Goal: Complete application form: Complete application form

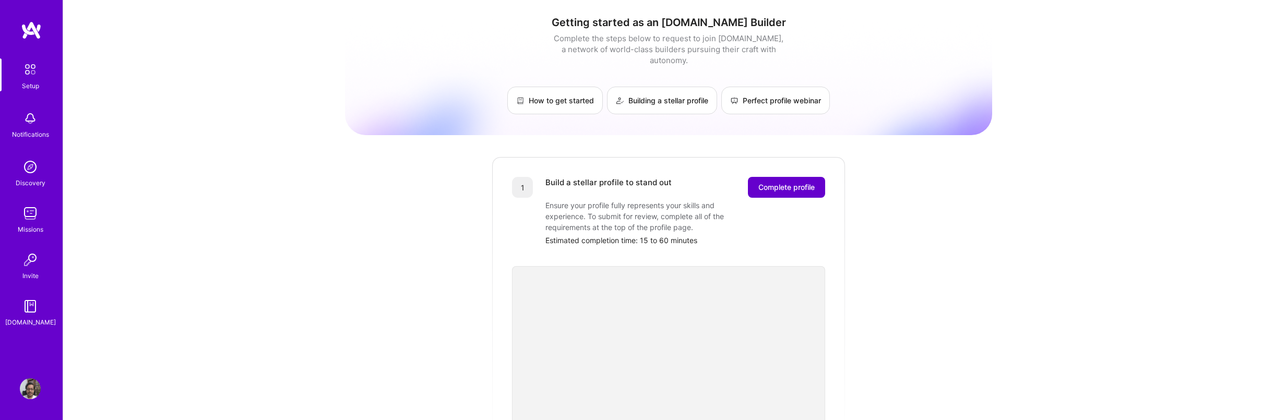
click at [779, 182] on span "Complete profile" at bounding box center [787, 187] width 56 height 10
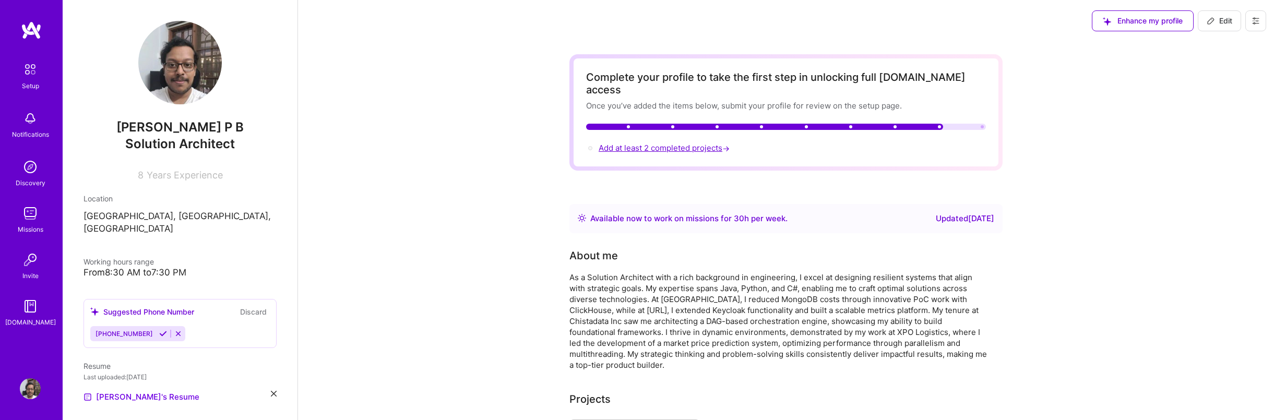
click at [677, 143] on span "Add at least 2 completed projects →" at bounding box center [665, 148] width 133 height 10
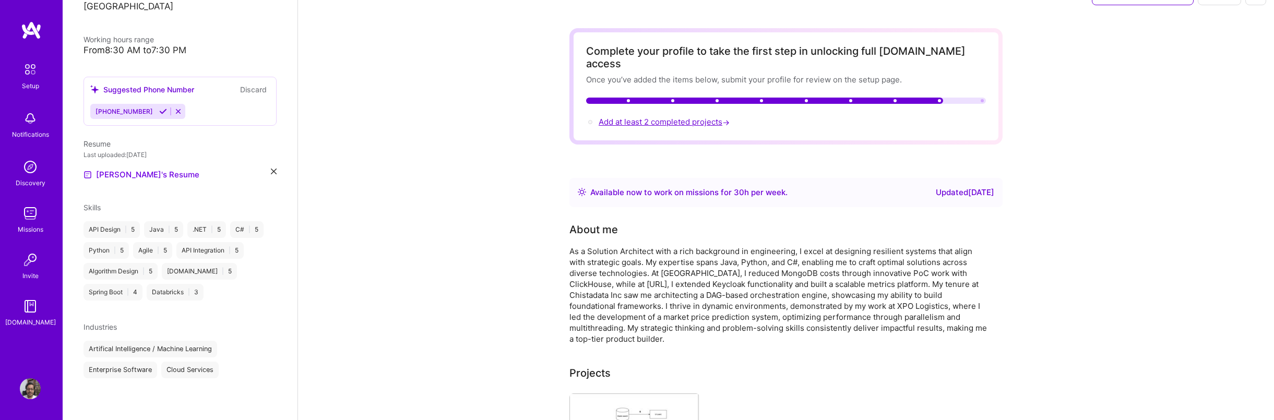
select select "US"
select select "Right Now"
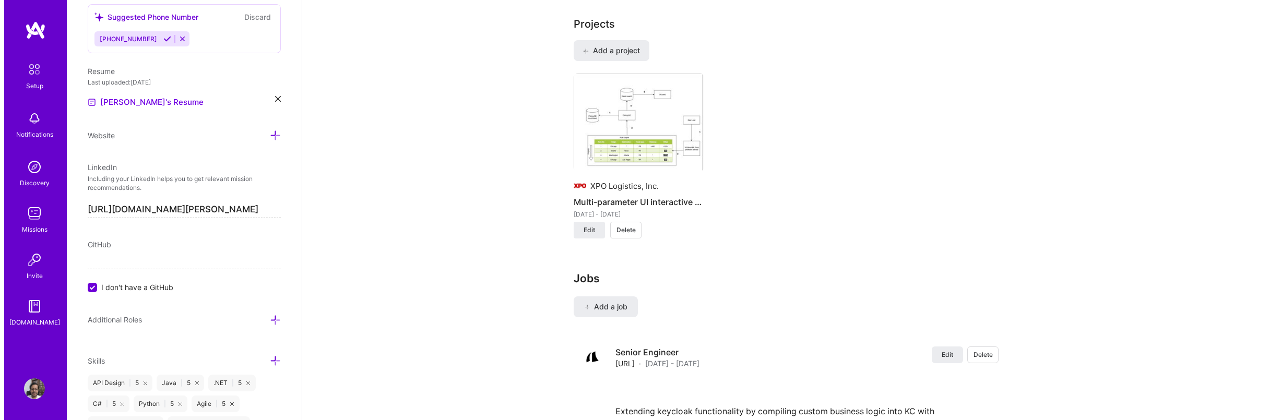
scroll to position [810, 0]
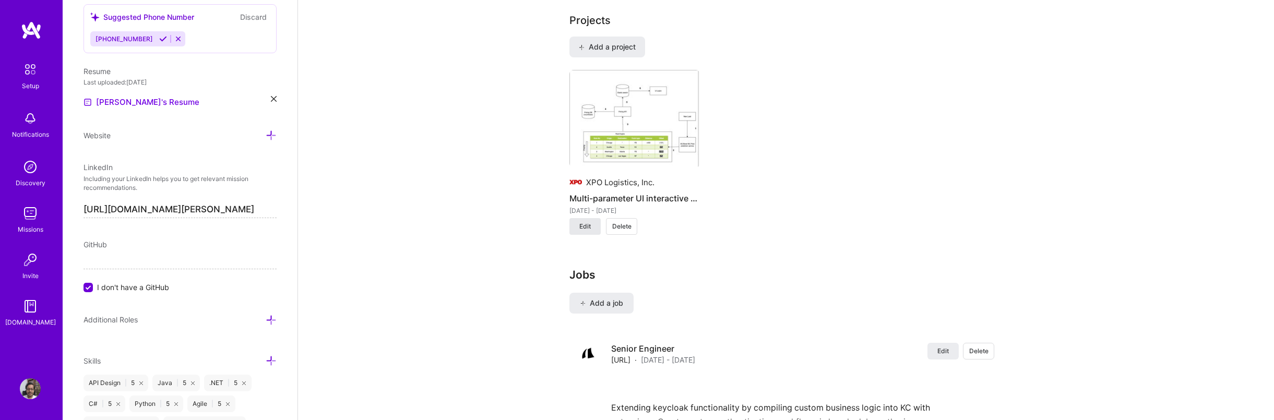
click at [586, 222] on span "Edit" at bounding box center [585, 226] width 11 height 9
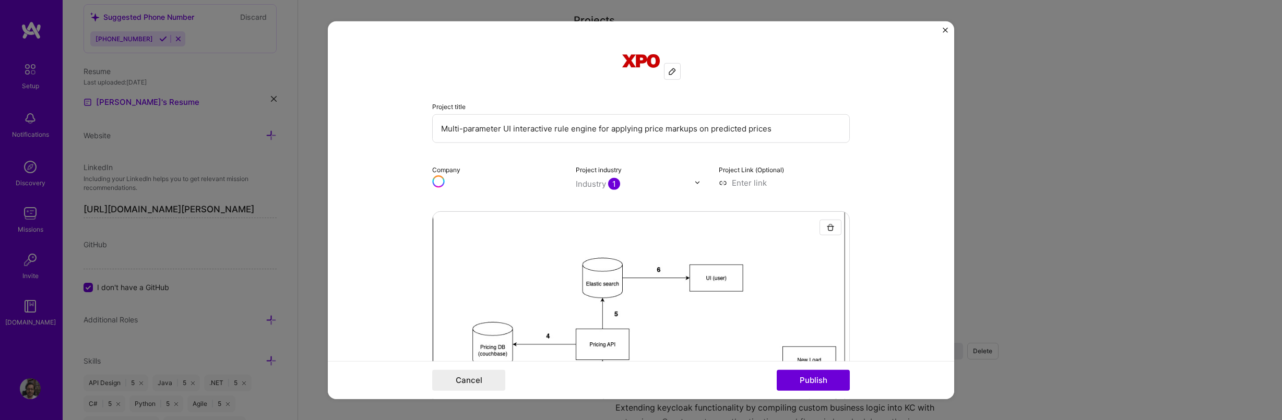
drag, startPoint x: 498, startPoint y: 129, endPoint x: 509, endPoint y: 128, distance: 11.6
click at [498, 129] on input "Multi-parameter UI interactive rule engine for applying price markups on predic…" at bounding box center [641, 128] width 418 height 29
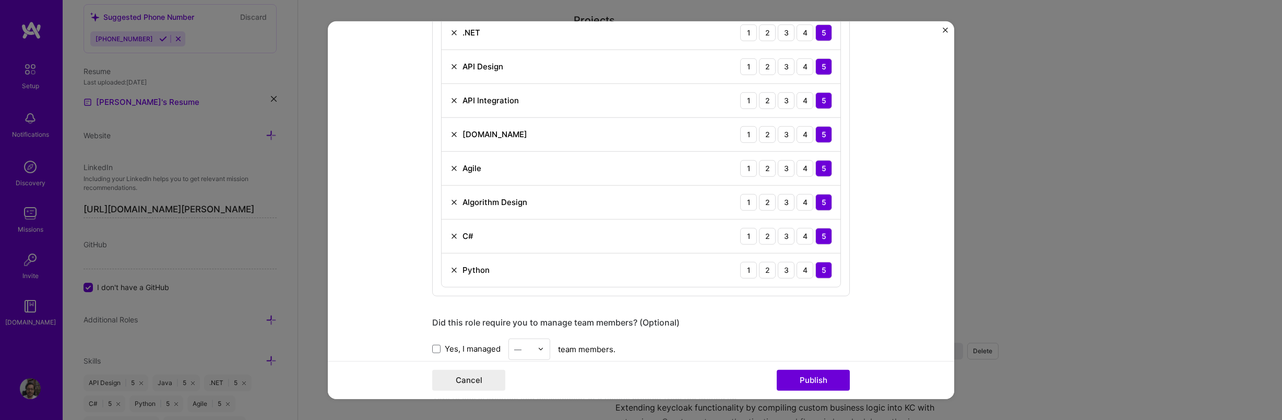
scroll to position [0, 0]
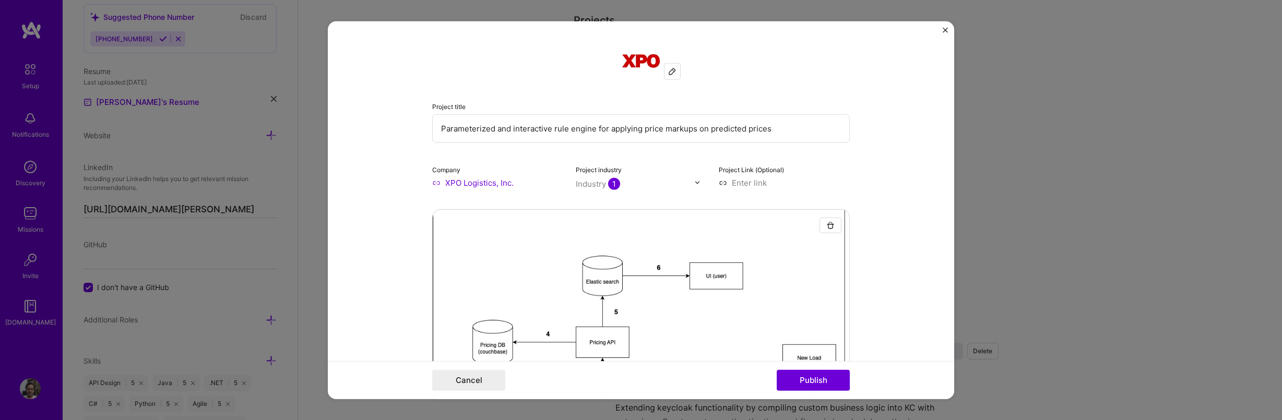
click at [713, 135] on input "Parameterized and interactive rule engine for applying price markups on predict…" at bounding box center [641, 128] width 418 height 29
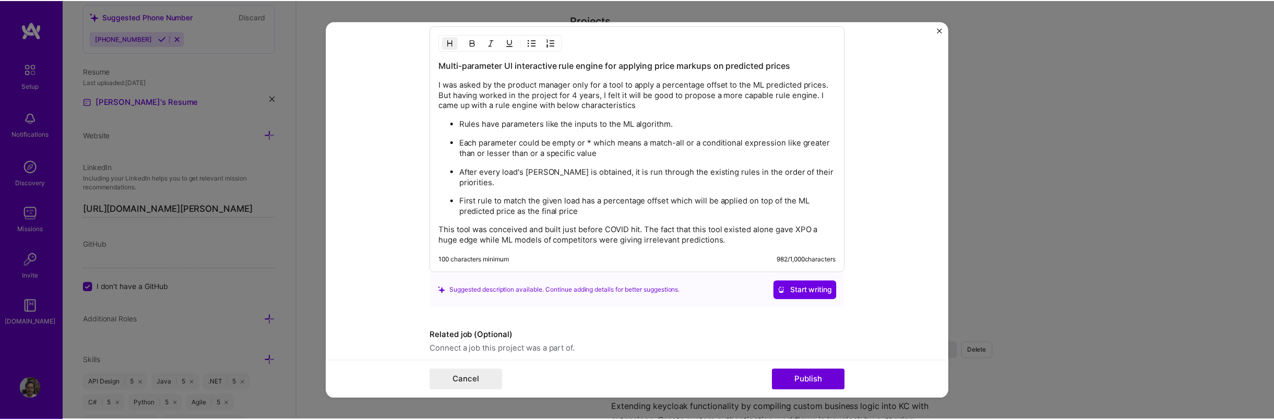
scroll to position [1220, 0]
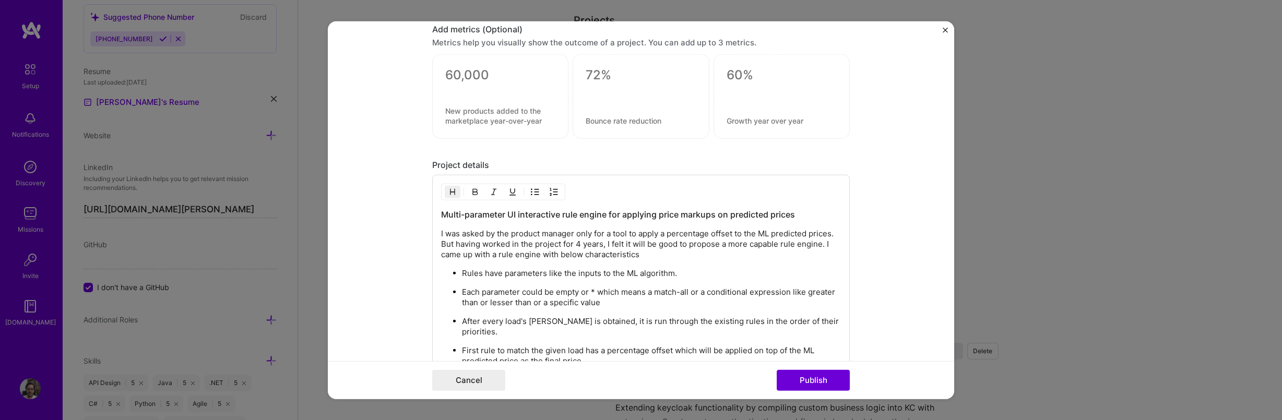
type input "Parameterized and interactive rule engine for applying price markups on predict…"
click at [636, 219] on h3 "Multi-parameter UI interactive rule engine for applying price markups on predic…" at bounding box center [641, 214] width 400 height 11
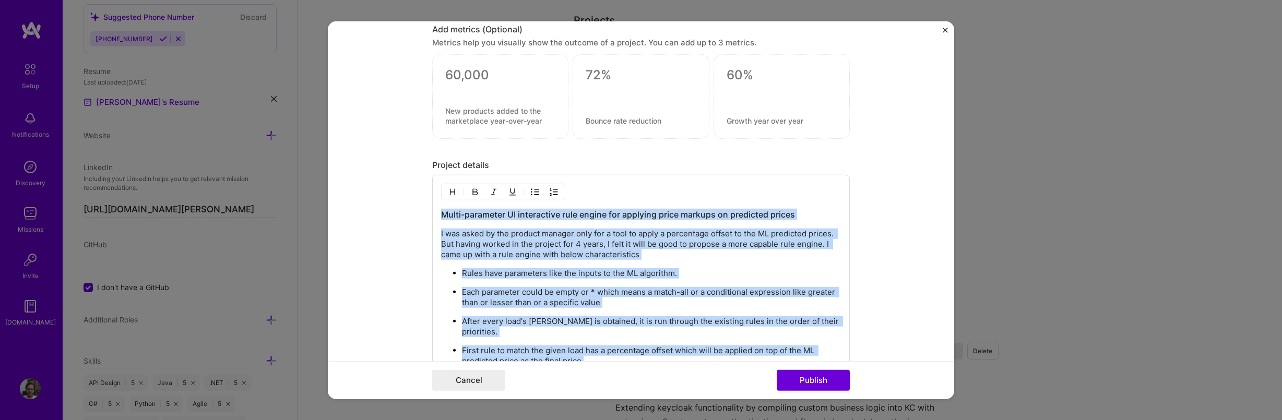
click at [736, 212] on h3 "Multi-parameter UI interactive rule engine for applying price markups on predic…" at bounding box center [641, 214] width 400 height 11
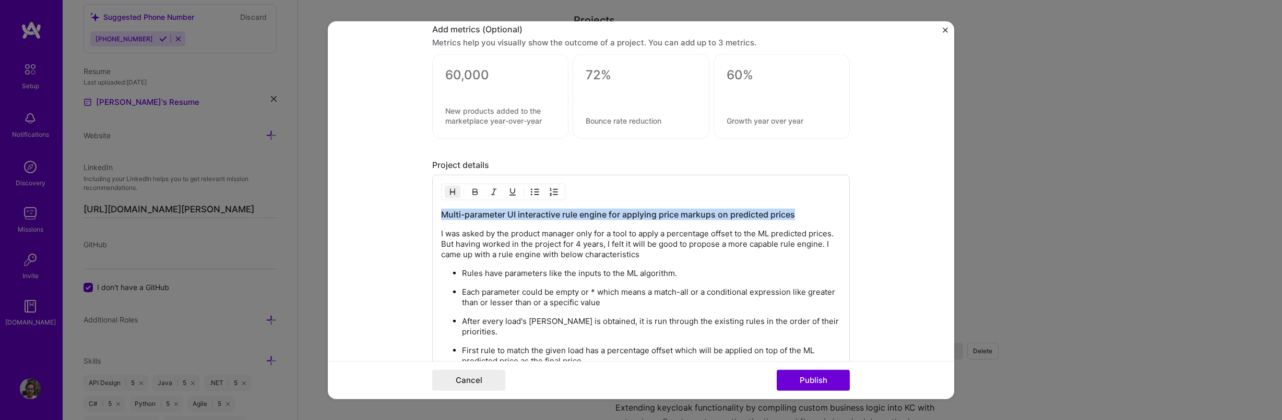
drag, startPoint x: 801, startPoint y: 216, endPoint x: 430, endPoint y: 214, distance: 371.7
click at [432, 214] on div "Multi-parameter UI interactive rule engine for applying price markups on predic…" at bounding box center [641, 298] width 418 height 247
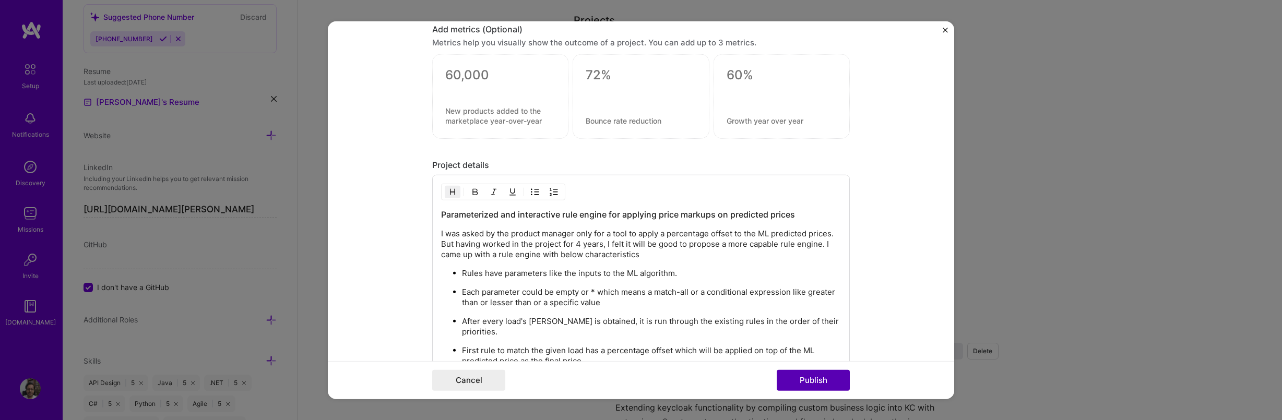
click at [812, 381] on button "Publish" at bounding box center [813, 380] width 73 height 21
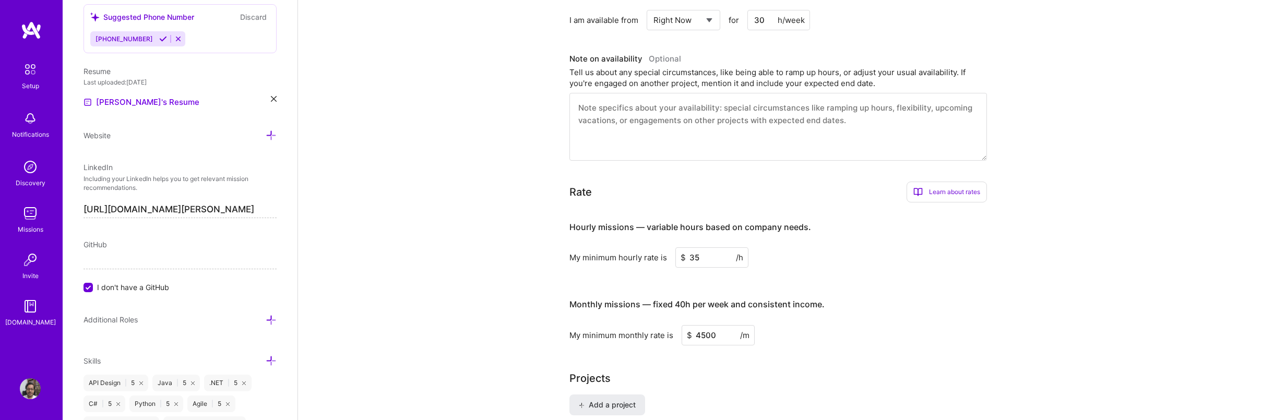
scroll to position [446, 0]
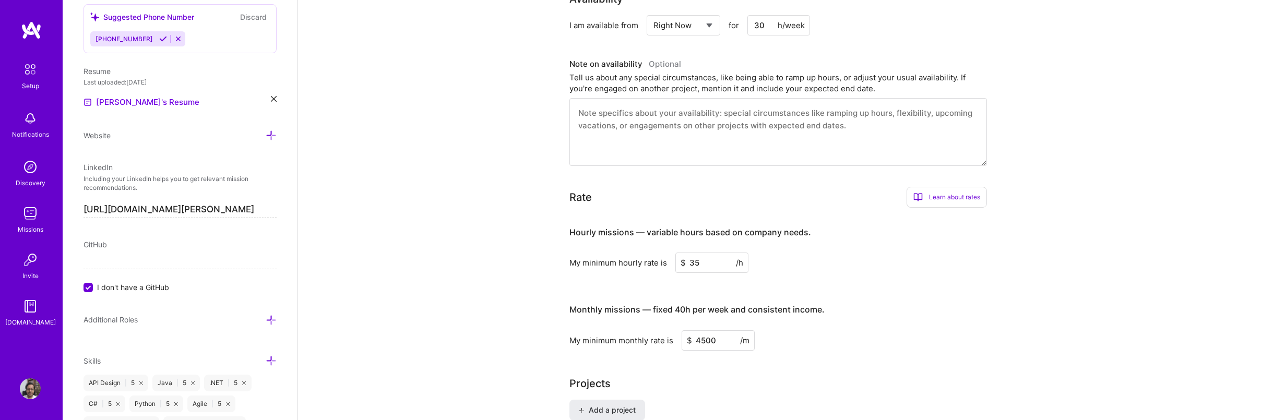
click at [87, 287] on input "I don't have a GitHub" at bounding box center [89, 288] width 9 height 9
paste input "[URL][DOMAIN_NAME][PERSON_NAME]"
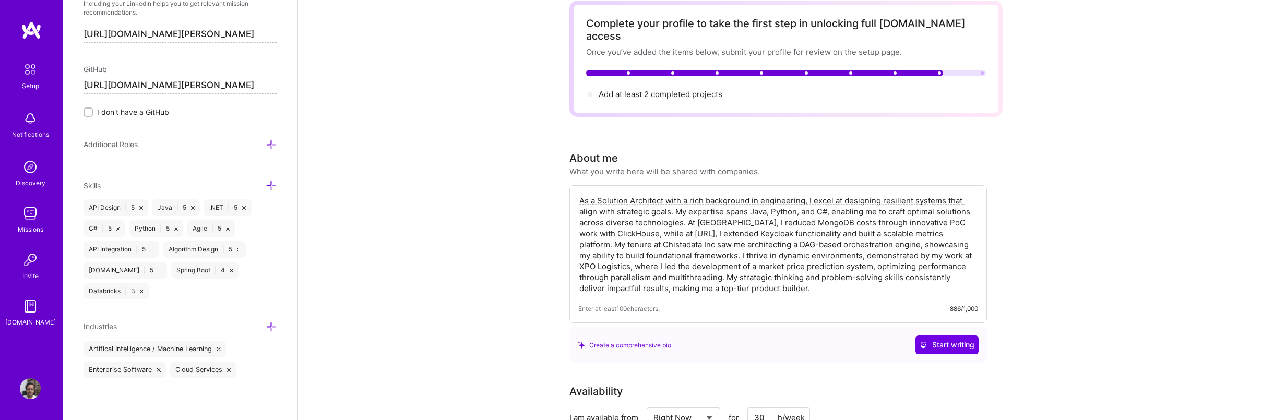
scroll to position [0, 0]
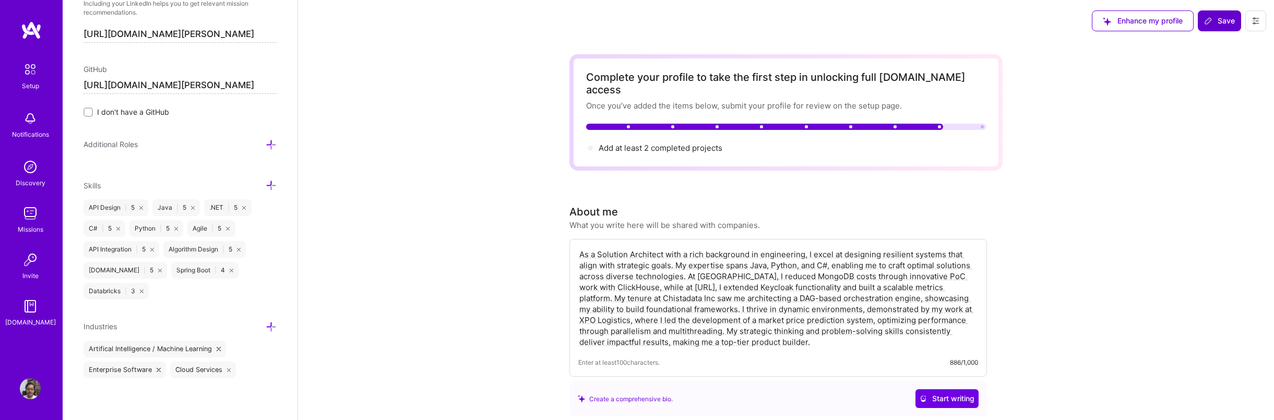
type input "[URL][DOMAIN_NAME][PERSON_NAME]"
click at [1232, 16] on span "Save" at bounding box center [1220, 21] width 31 height 10
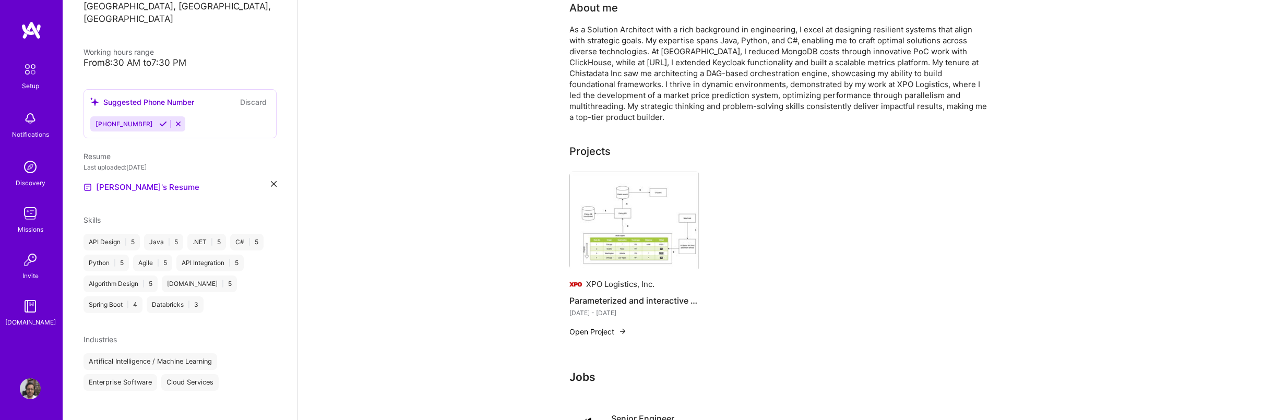
scroll to position [244, 0]
click at [618, 330] on button "Open Project" at bounding box center [598, 335] width 57 height 11
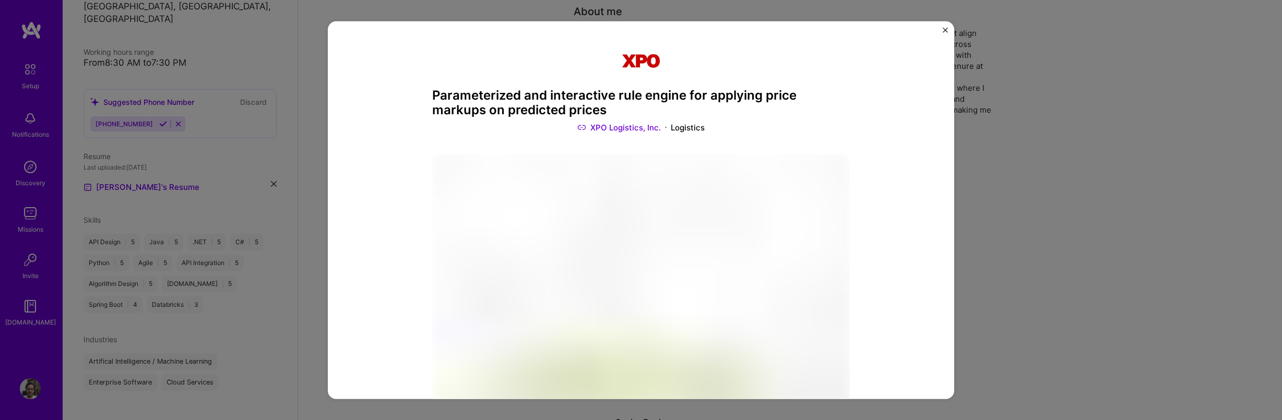
click at [1130, 216] on div "Parameterized and interactive rule engine for applying price markups on predict…" at bounding box center [641, 210] width 1282 height 420
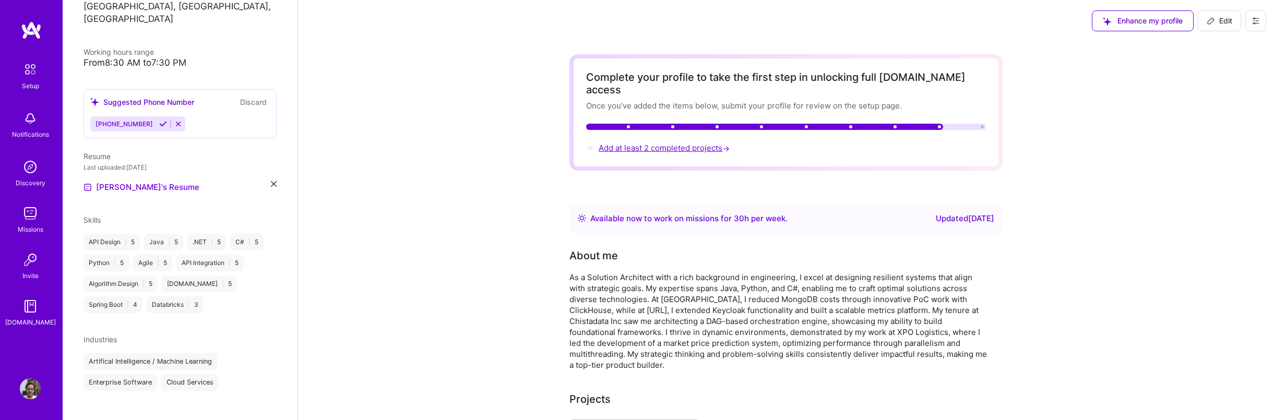
click at [680, 143] on span "Add at least 2 completed projects →" at bounding box center [665, 148] width 133 height 10
select select "US"
select select "Right Now"
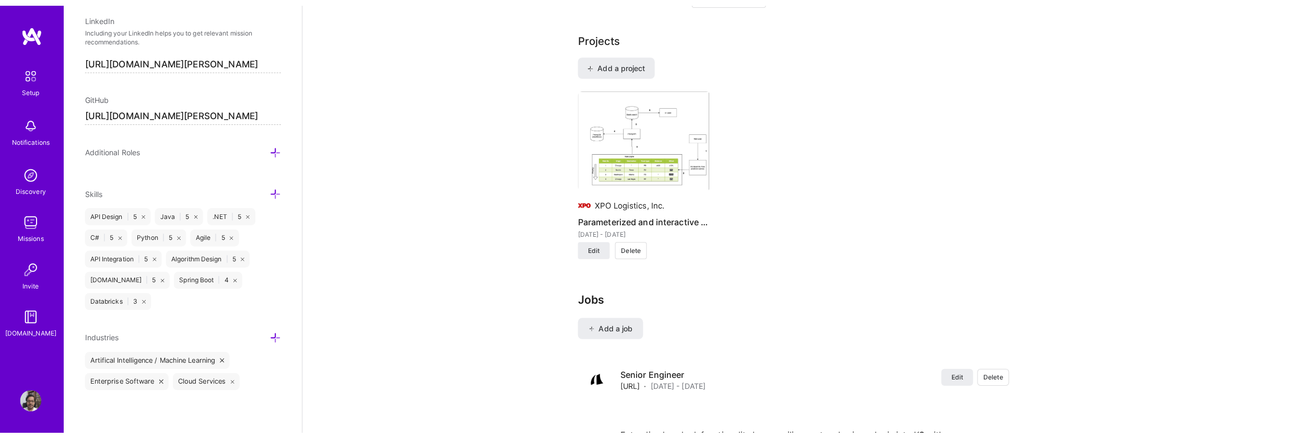
scroll to position [796, 0]
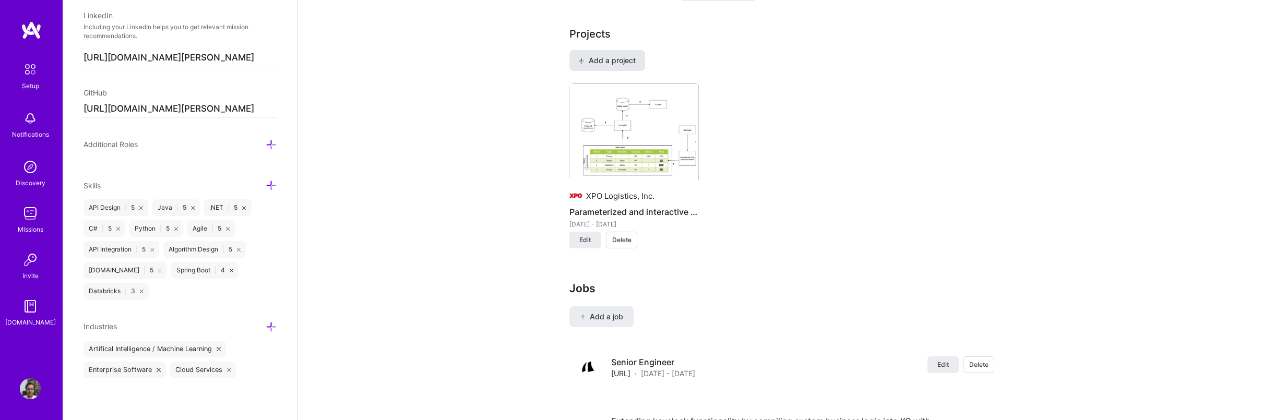
click at [625, 55] on span "Add a project" at bounding box center [607, 60] width 57 height 10
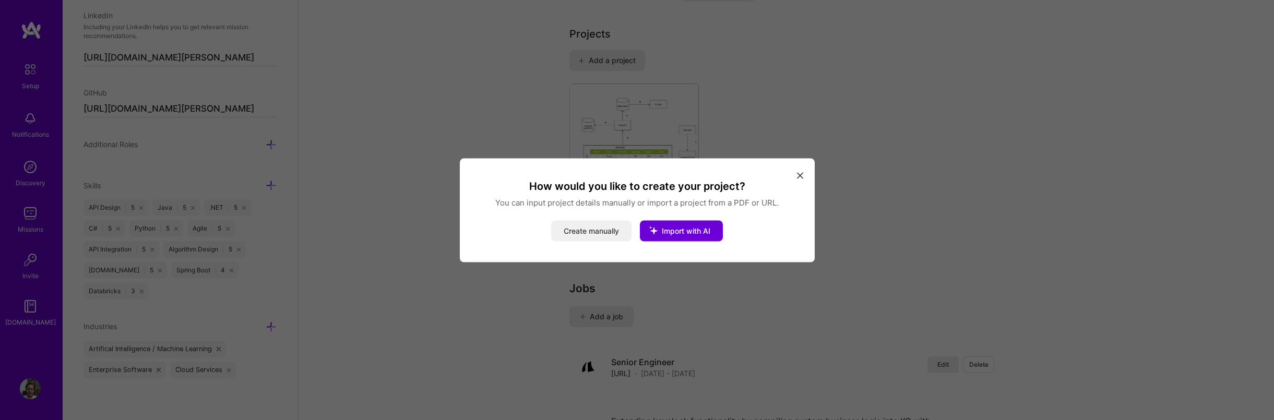
click at [612, 228] on button "Create manually" at bounding box center [591, 230] width 80 height 21
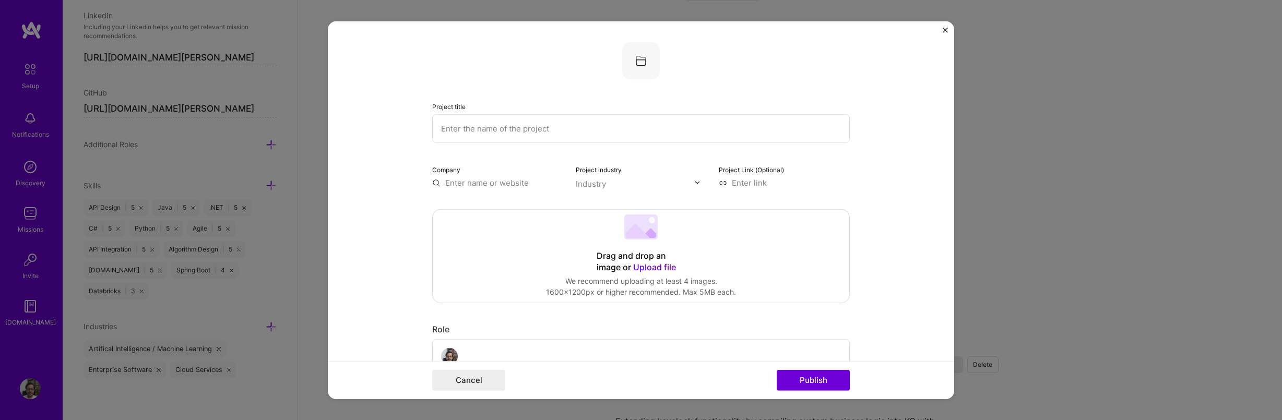
click at [605, 134] on input "text" at bounding box center [641, 128] width 418 height 29
type input "Dynamic and custom Authorization solution for cloud provider"
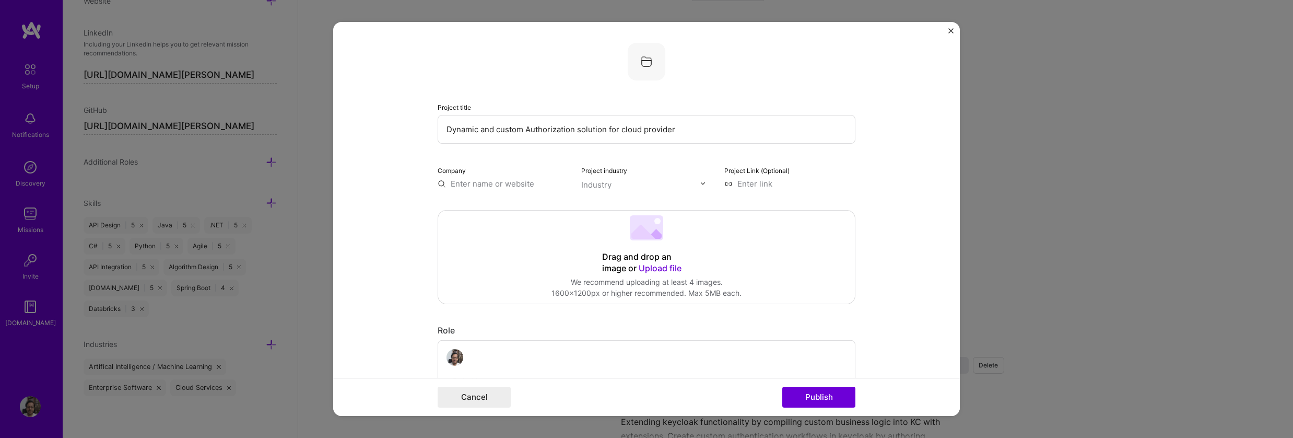
scroll to position [598, 0]
click at [654, 267] on span "Upload file" at bounding box center [660, 268] width 43 height 10
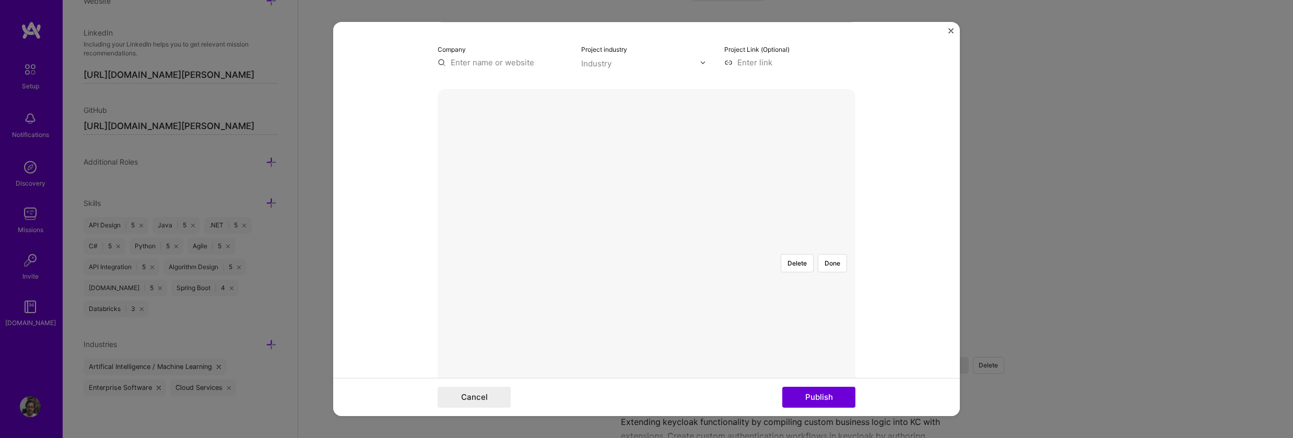
scroll to position [125, 0]
click at [646, 264] on div at bounding box center [763, 329] width 235 height 177
click at [798, 250] on button "Delete" at bounding box center [797, 259] width 33 height 18
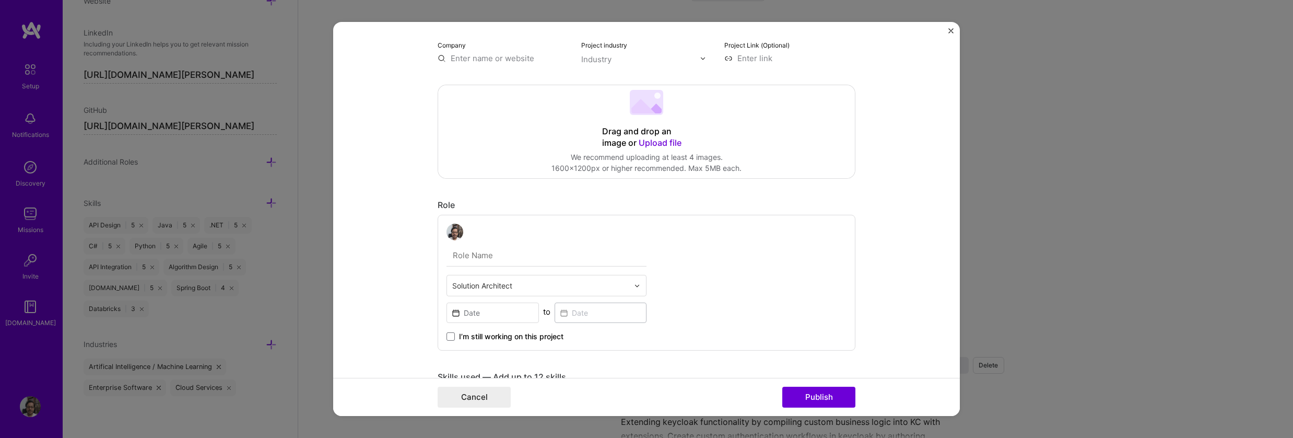
click at [659, 139] on span "Upload file" at bounding box center [660, 142] width 43 height 10
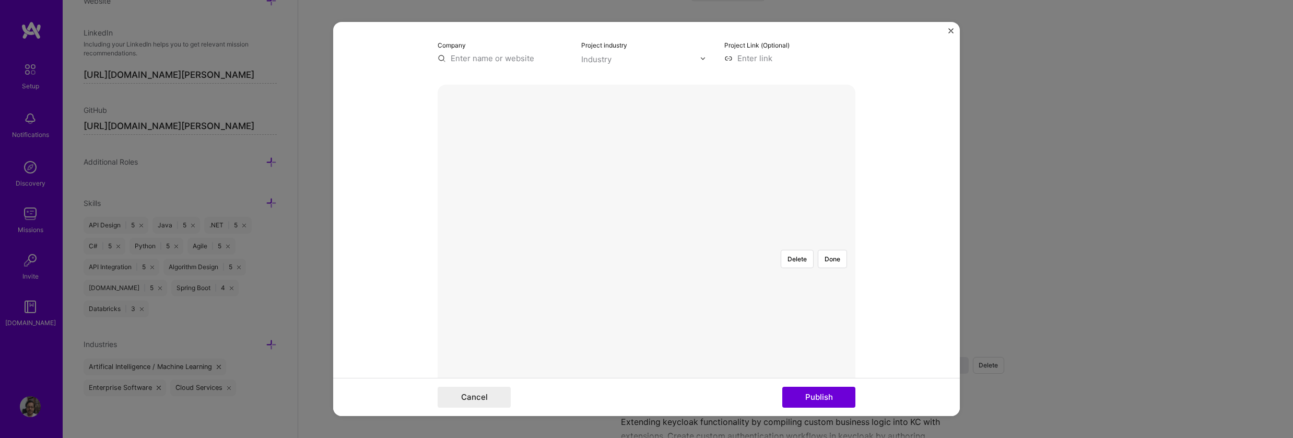
click at [804, 327] on div at bounding box center [816, 369] width 341 height 256
click at [724, 270] on div at bounding box center [826, 398] width 340 height 256
click at [646, 241] on div at bounding box center [646, 241] width 0 height 0
click at [734, 289] on div at bounding box center [826, 399] width 330 height 249
click at [814, 398] on button "Publish" at bounding box center [818, 396] width 73 height 21
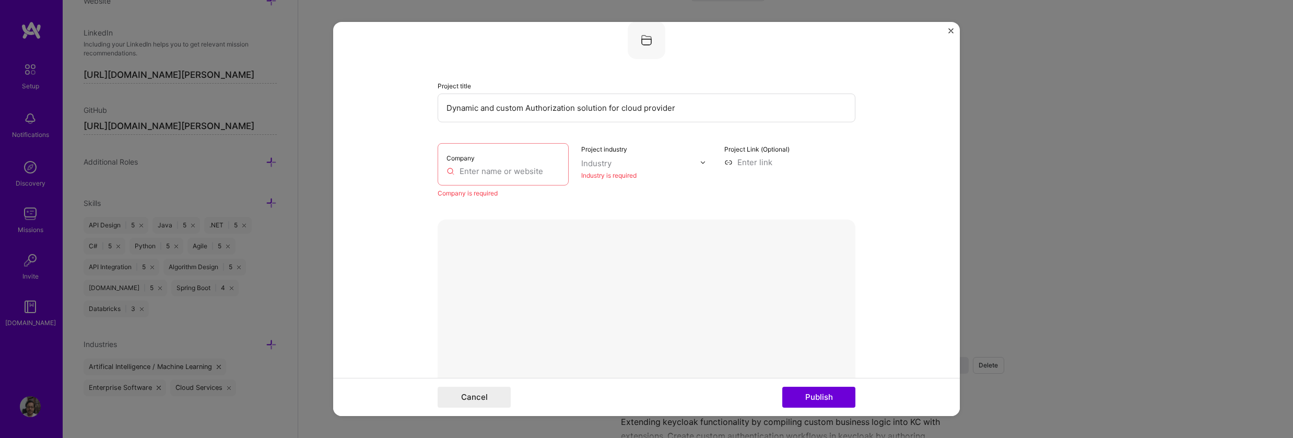
scroll to position [21, 0]
click at [511, 166] on input "text" at bounding box center [502, 171] width 113 height 11
type input "ChistaDATA Inc"
click at [588, 160] on div "Industry" at bounding box center [596, 163] width 30 height 11
type input "analyt"
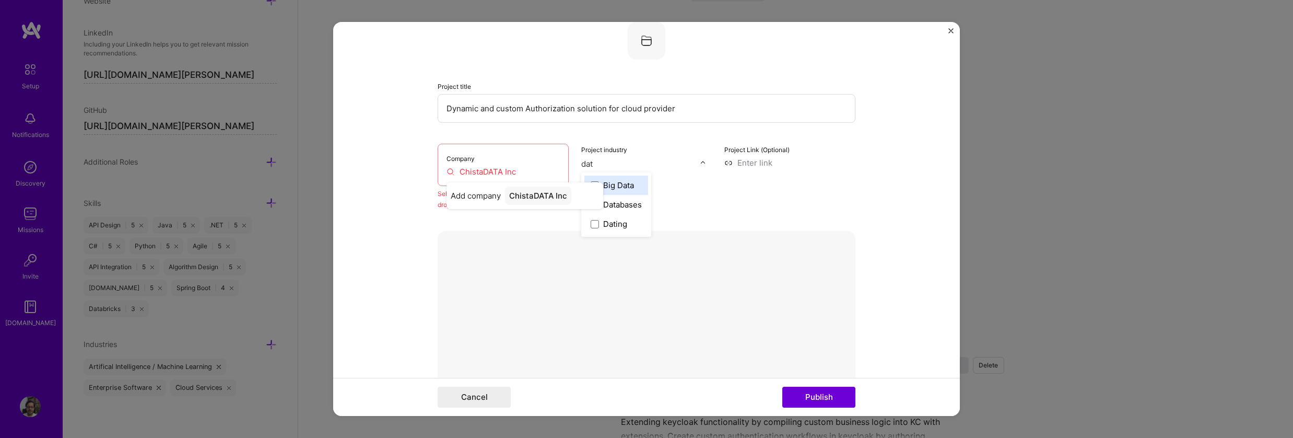
type input "data"
click at [617, 203] on div "Databases" at bounding box center [622, 204] width 39 height 11
click at [844, 171] on div "Project Link (Optional)" at bounding box center [789, 177] width 131 height 66
click at [527, 166] on input "ChistaDATA Inc" at bounding box center [502, 171] width 113 height 11
type input "ChistaDATA Inc"
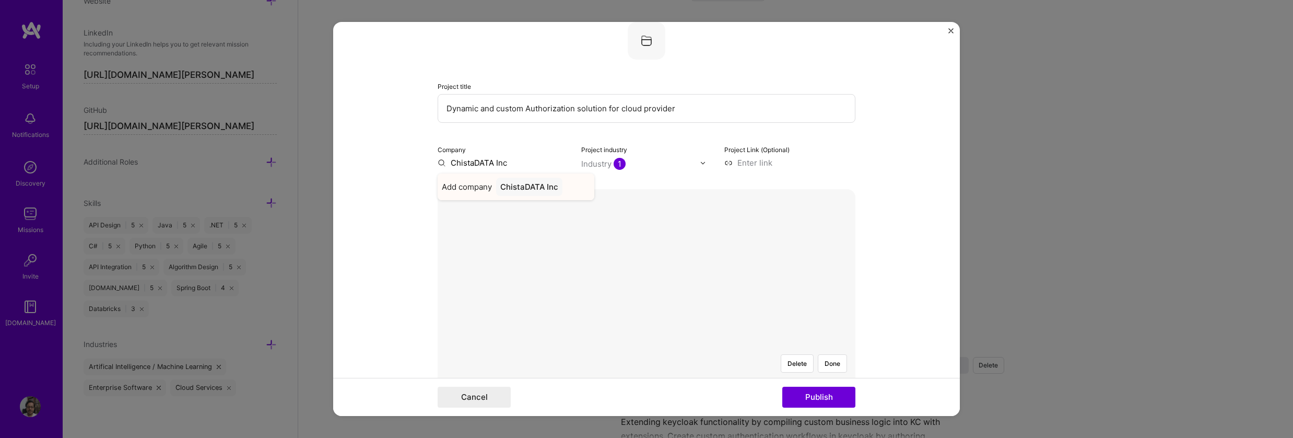
click at [521, 188] on div "ChistaDATA Inc" at bounding box center [529, 187] width 66 height 18
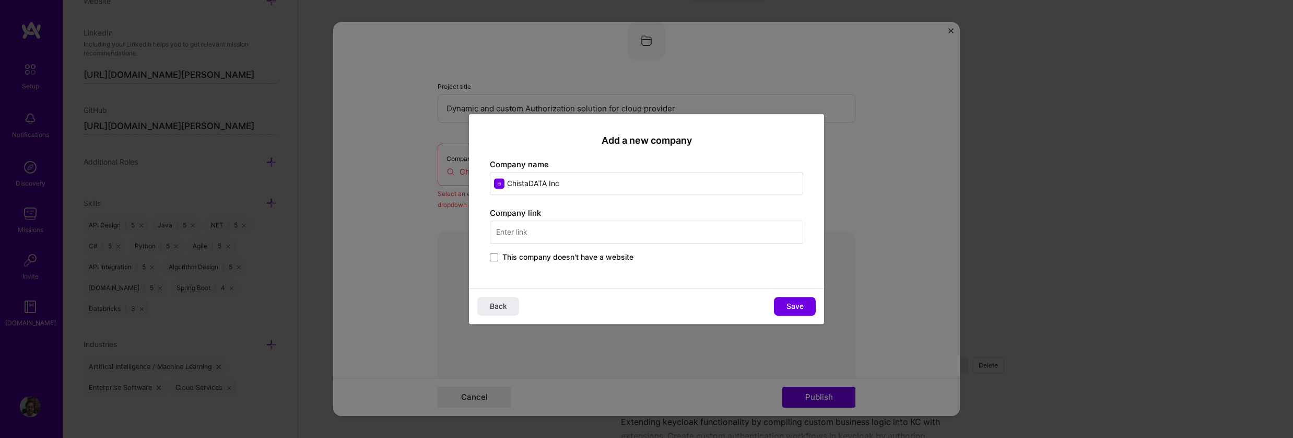
click at [662, 227] on input "text" at bounding box center [646, 231] width 313 height 23
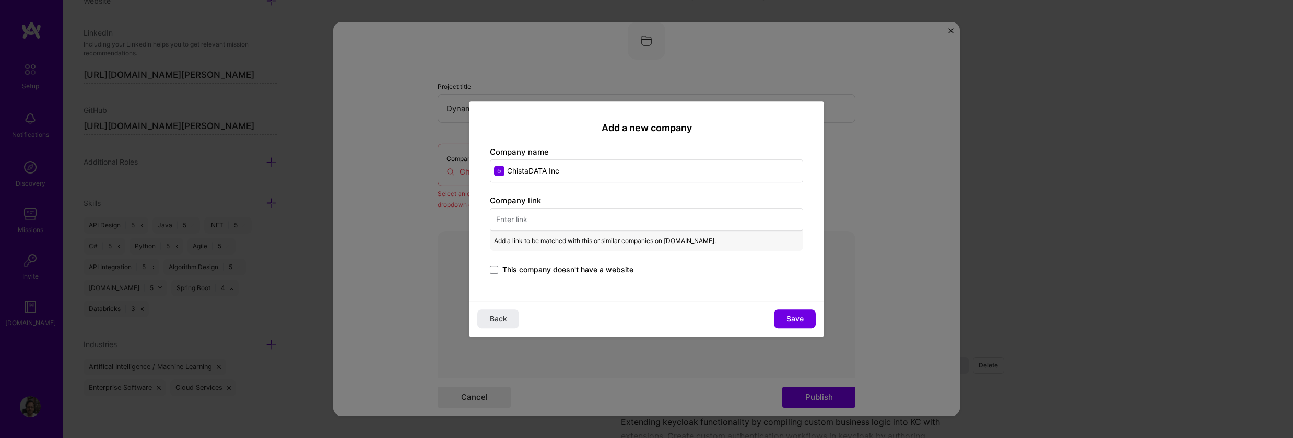
paste input "[URL][DOMAIN_NAME]"
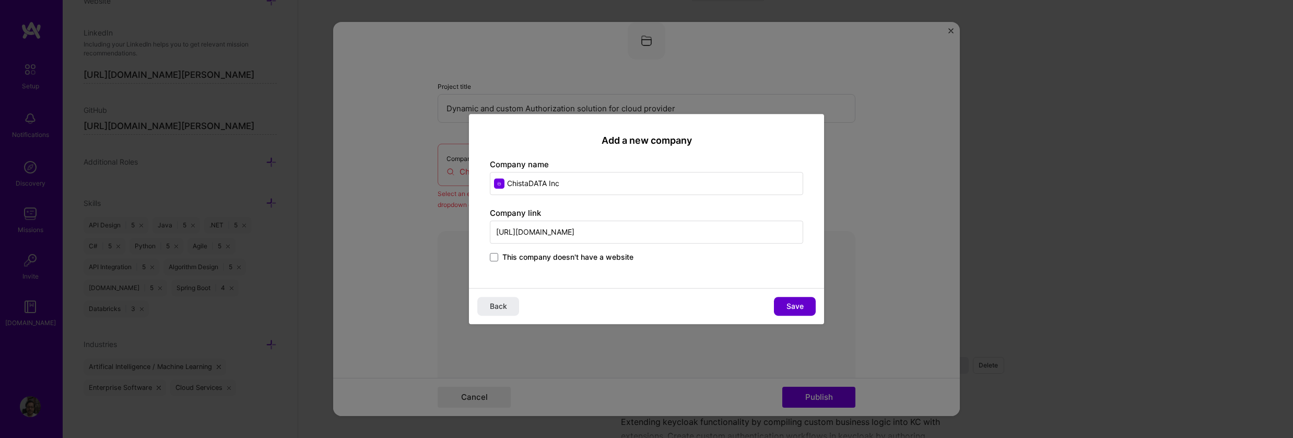
type input "[URL][DOMAIN_NAME]"
click at [802, 300] on button "Save" at bounding box center [795, 306] width 42 height 19
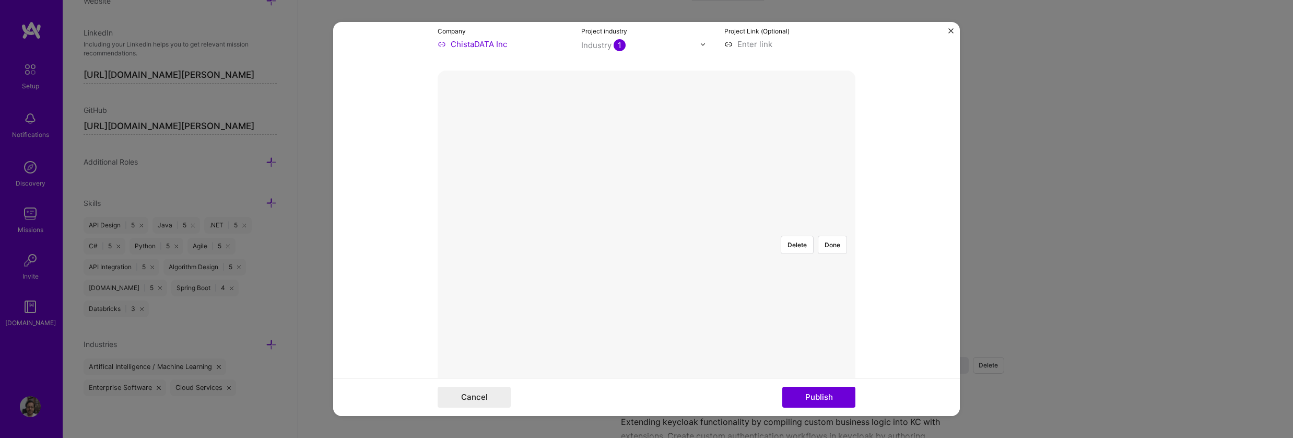
scroll to position [187, 0]
click at [830, 187] on button "Done" at bounding box center [832, 196] width 29 height 18
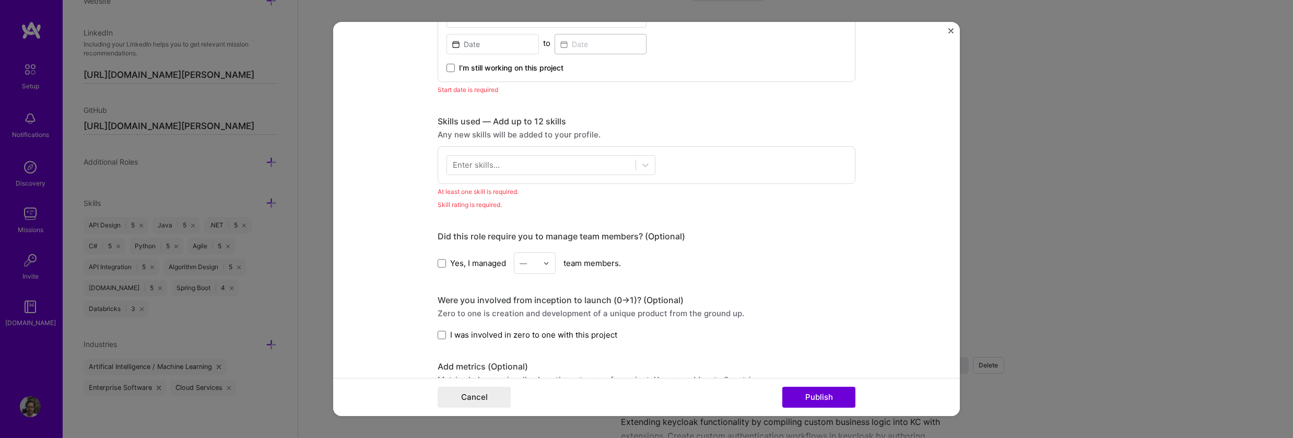
scroll to position [644, 0]
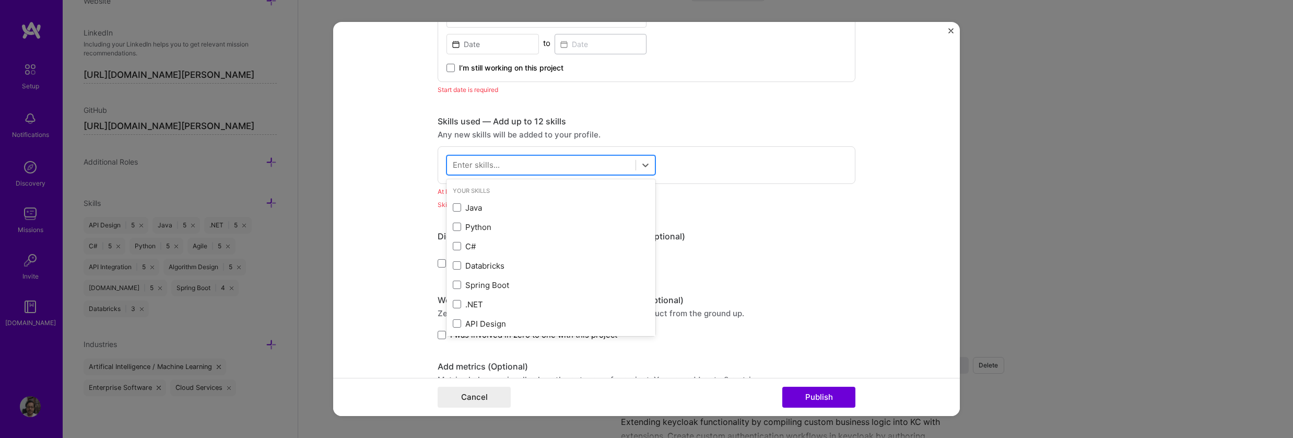
click at [598, 162] on div at bounding box center [541, 164] width 188 height 17
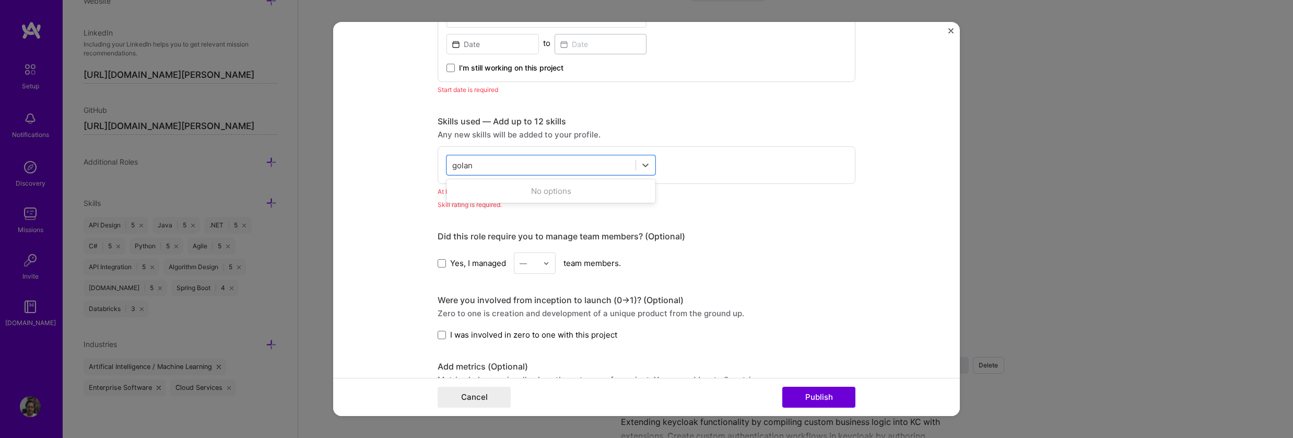
type input "golang"
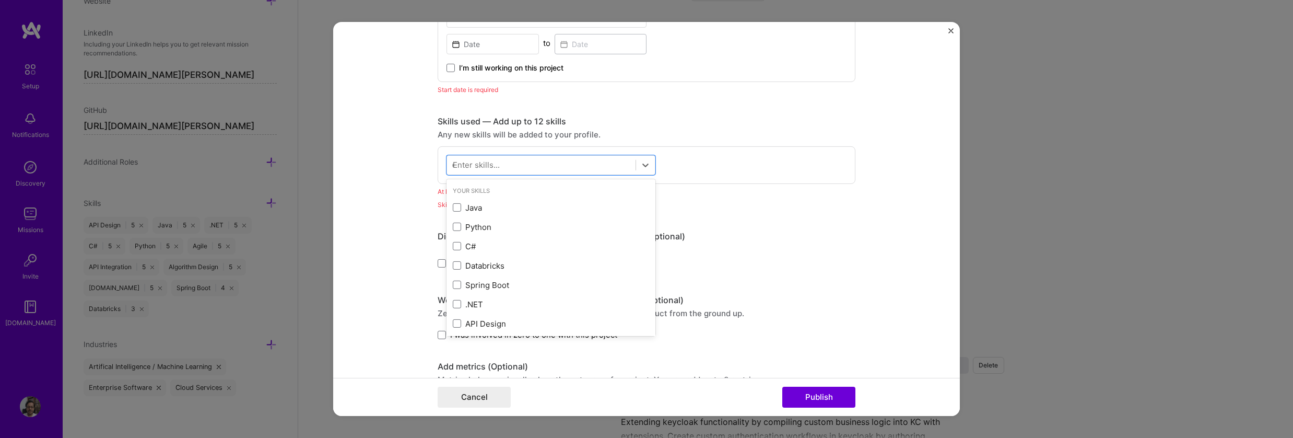
type input "Go"
click at [448, 304] on div "Go" at bounding box center [550, 305] width 209 height 19
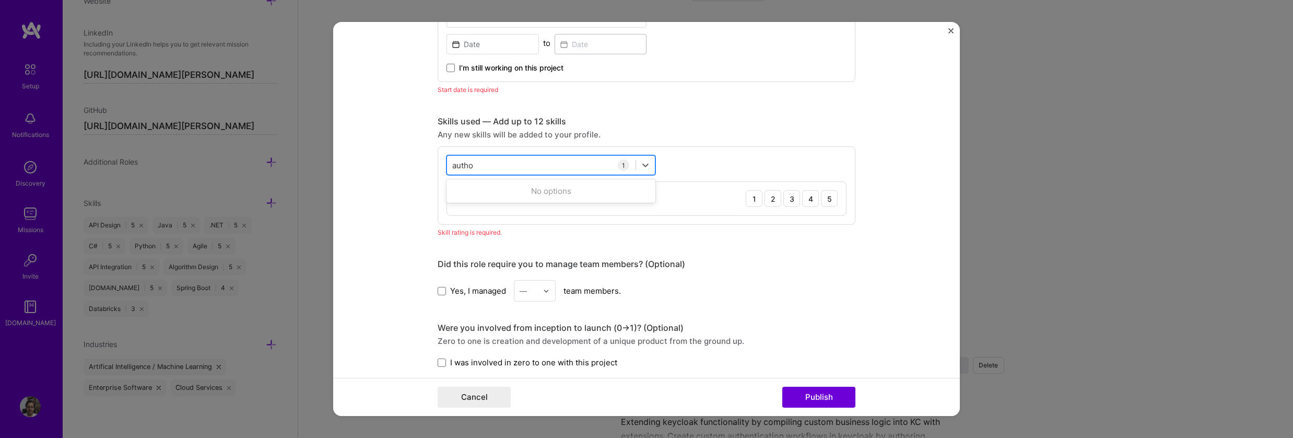
type input "auth"
click at [502, 213] on div "Authentication" at bounding box center [550, 207] width 209 height 19
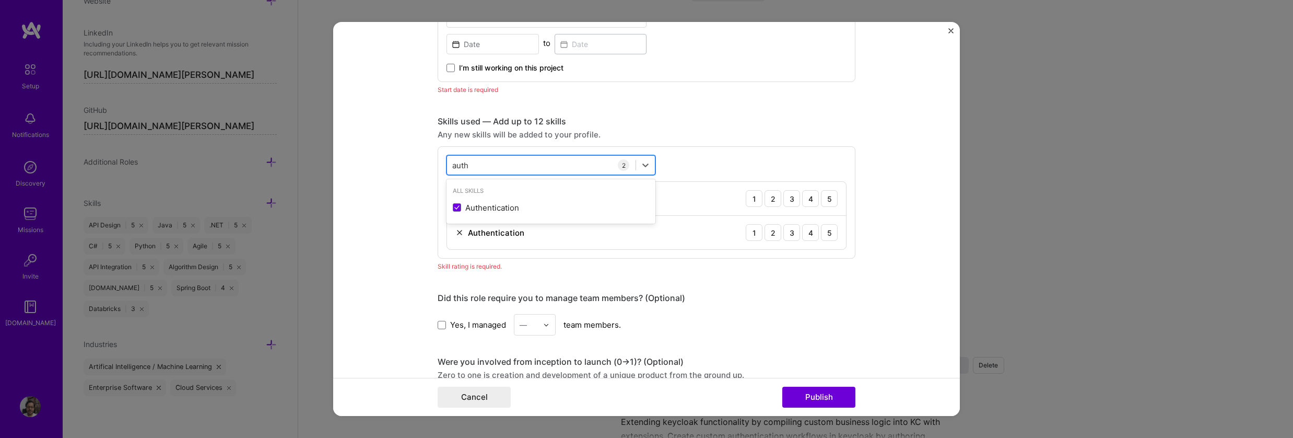
click at [504, 168] on div "auth auth" at bounding box center [541, 164] width 188 height 17
click at [488, 223] on div "Systems Architecture" at bounding box center [551, 226] width 196 height 11
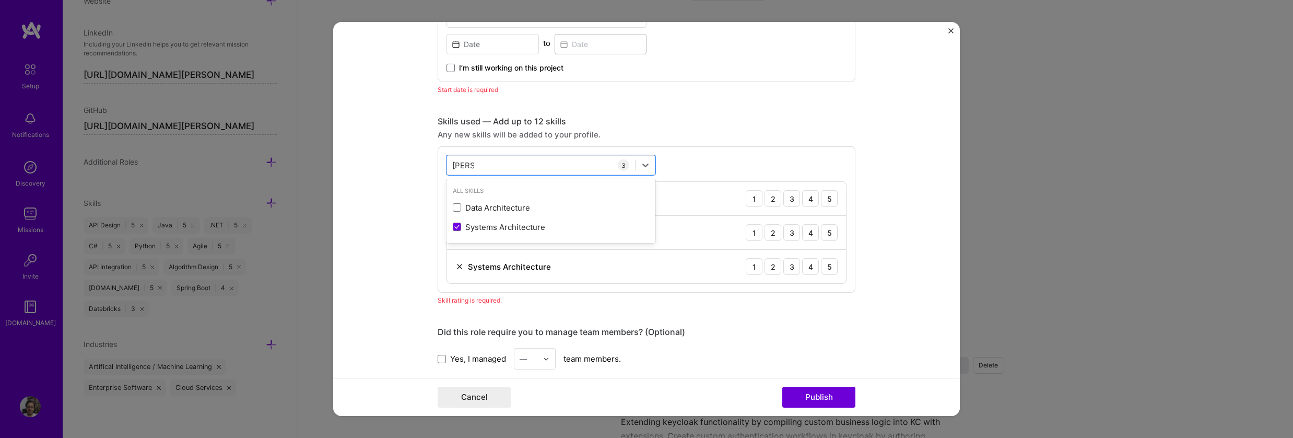
type input "[PERSON_NAME]"
click at [412, 222] on form "Project title Dynamic and custom Authorization solution for cloud provider Comp…" at bounding box center [646, 219] width 627 height 394
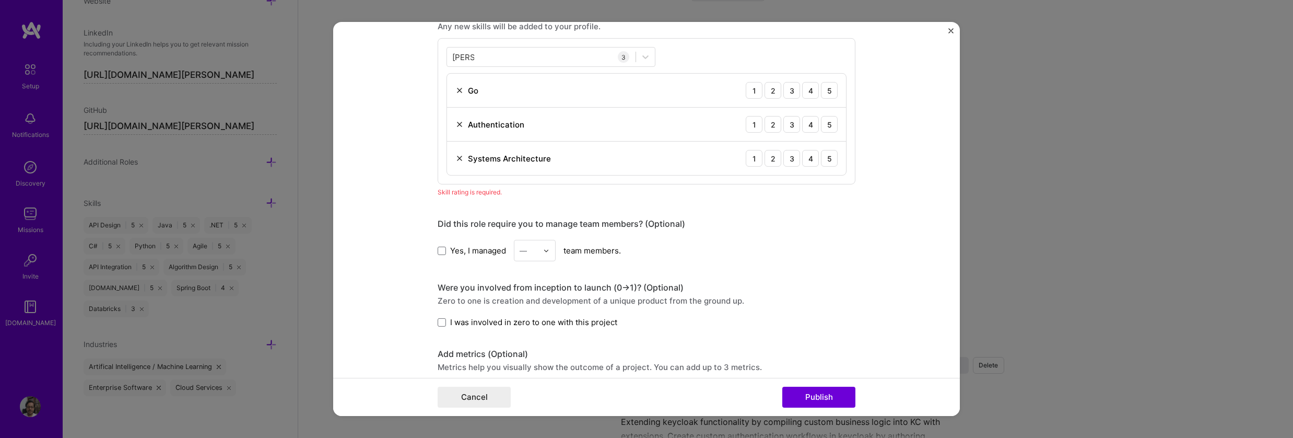
scroll to position [770, 0]
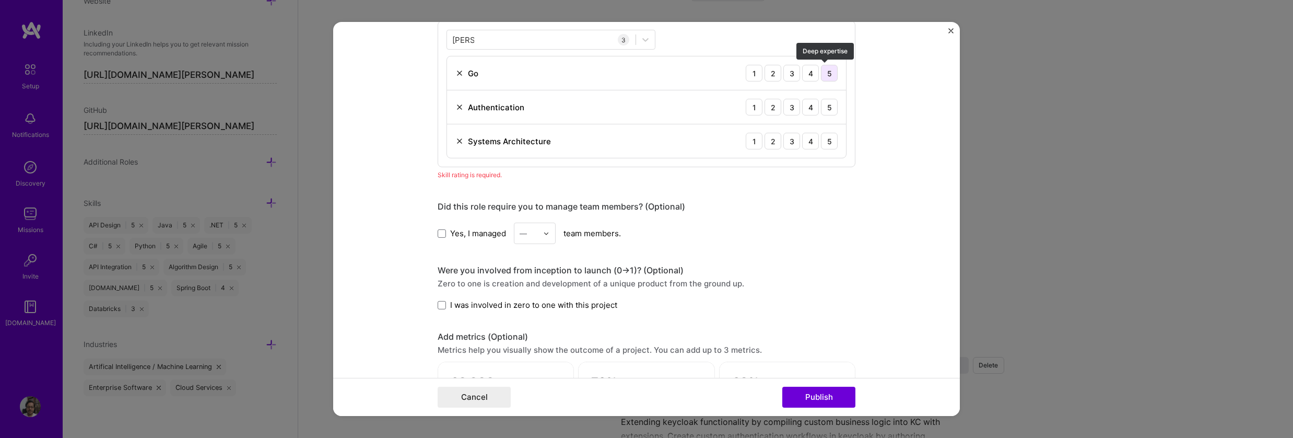
click at [821, 70] on div "5" at bounding box center [829, 73] width 17 height 17
click at [822, 107] on div "5" at bounding box center [829, 107] width 17 height 17
drag, startPoint x: 822, startPoint y: 134, endPoint x: 824, endPoint y: 151, distance: 17.4
click at [822, 134] on div "5" at bounding box center [829, 141] width 17 height 17
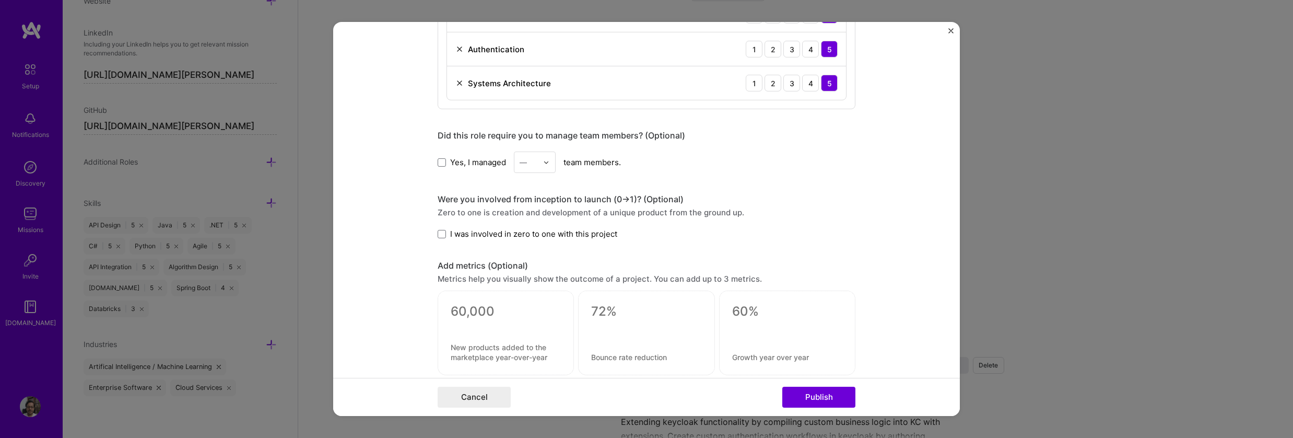
scroll to position [832, 0]
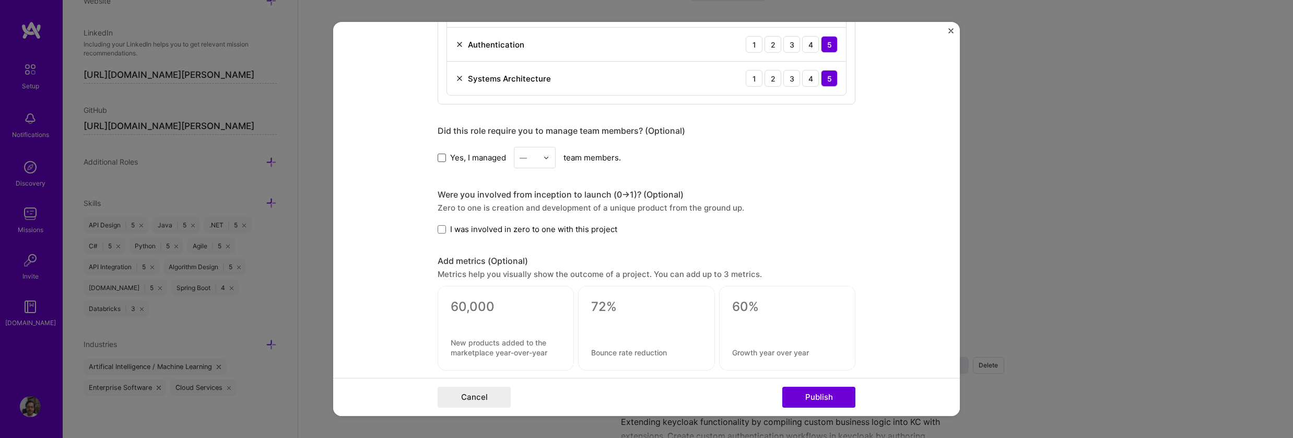
click at [439, 156] on span at bounding box center [442, 157] width 8 height 8
click at [0, 0] on input "Yes, I managed" at bounding box center [0, 0] width 0 height 0
click at [535, 159] on div "—" at bounding box center [528, 157] width 29 height 20
click at [521, 199] on div "2" at bounding box center [535, 204] width 36 height 19
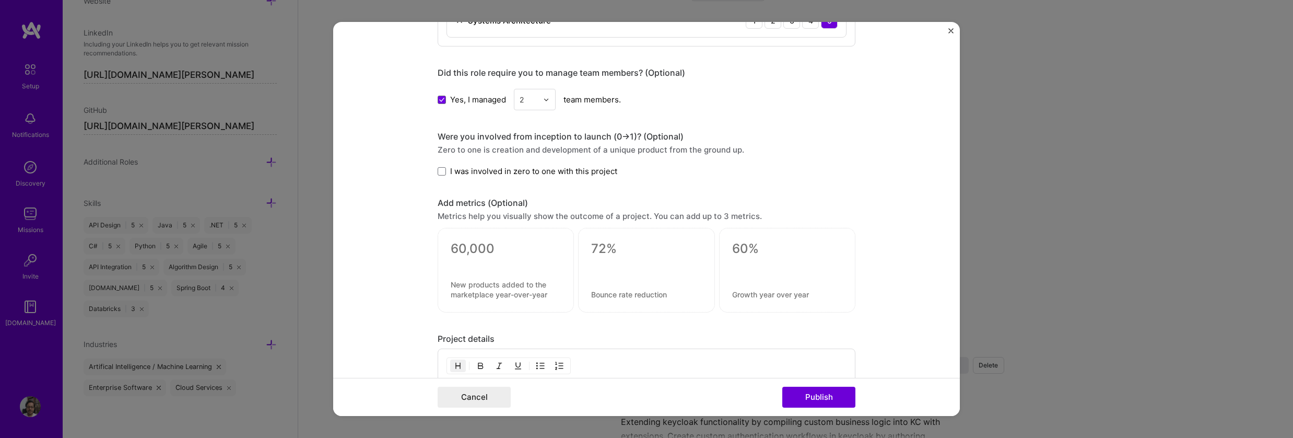
scroll to position [895, 0]
click at [457, 163] on span "I was involved in zero to one with this project" at bounding box center [533, 166] width 167 height 11
click at [0, 0] on input "I was involved in zero to one with this project" at bounding box center [0, 0] width 0 height 0
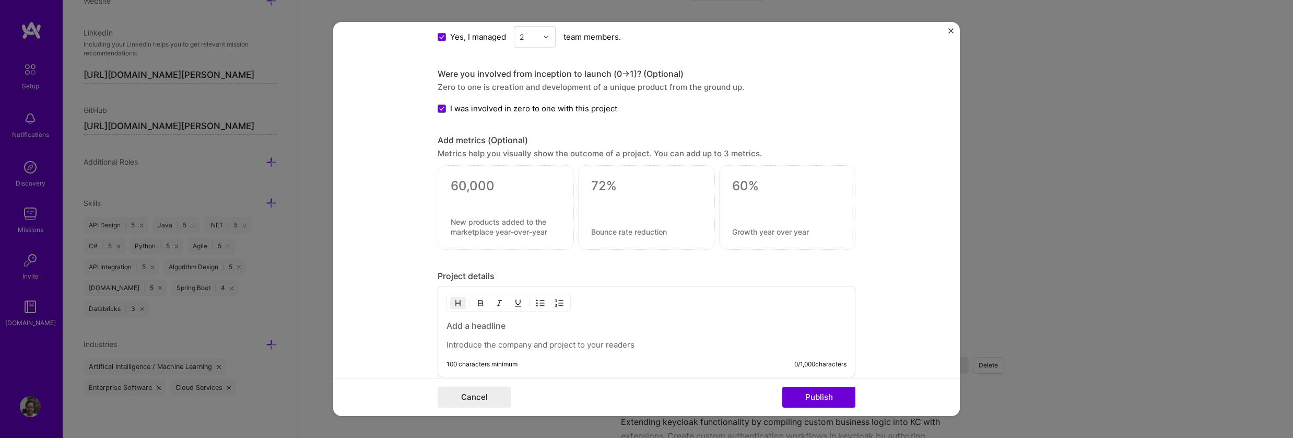
scroll to position [958, 0]
click at [523, 215] on textarea at bounding box center [506, 222] width 110 height 20
click at [487, 178] on textarea at bounding box center [506, 181] width 110 height 16
click at [389, 211] on form "Project title Dynamic and custom Authorization solution for cloud provider Comp…" at bounding box center [646, 219] width 627 height 394
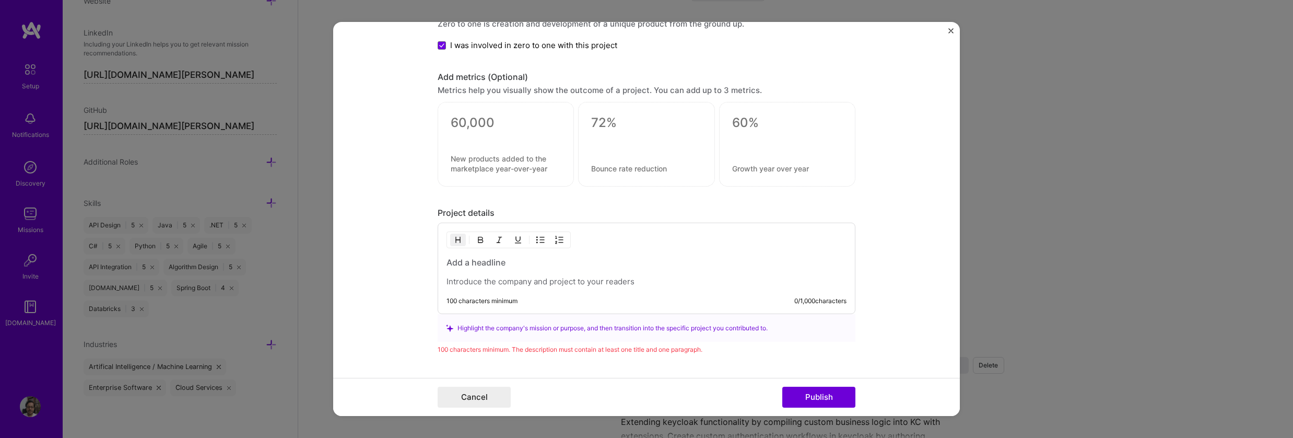
scroll to position [1020, 0]
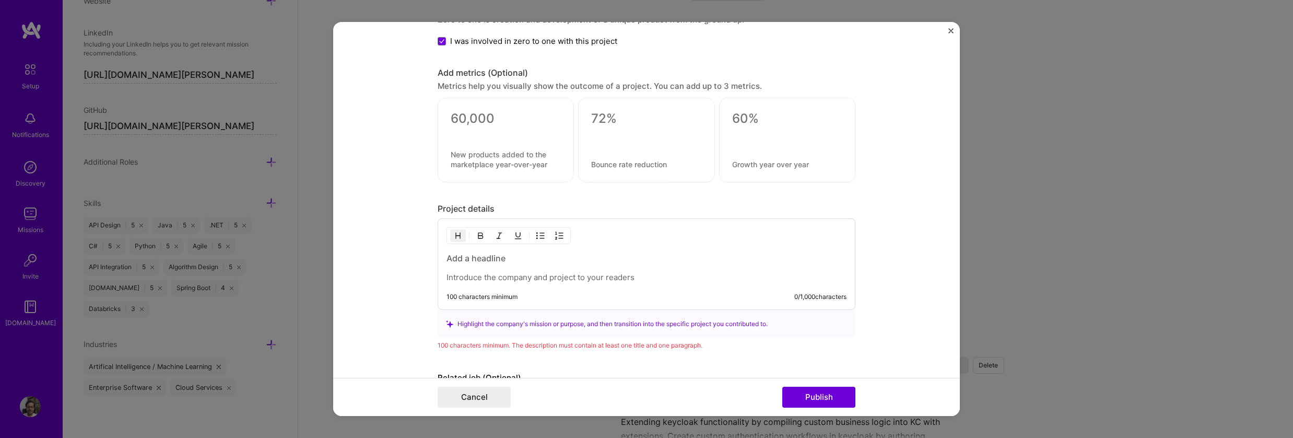
click at [611, 279] on p at bounding box center [646, 277] width 400 height 10
click at [545, 262] on h3 at bounding box center [646, 257] width 400 height 11
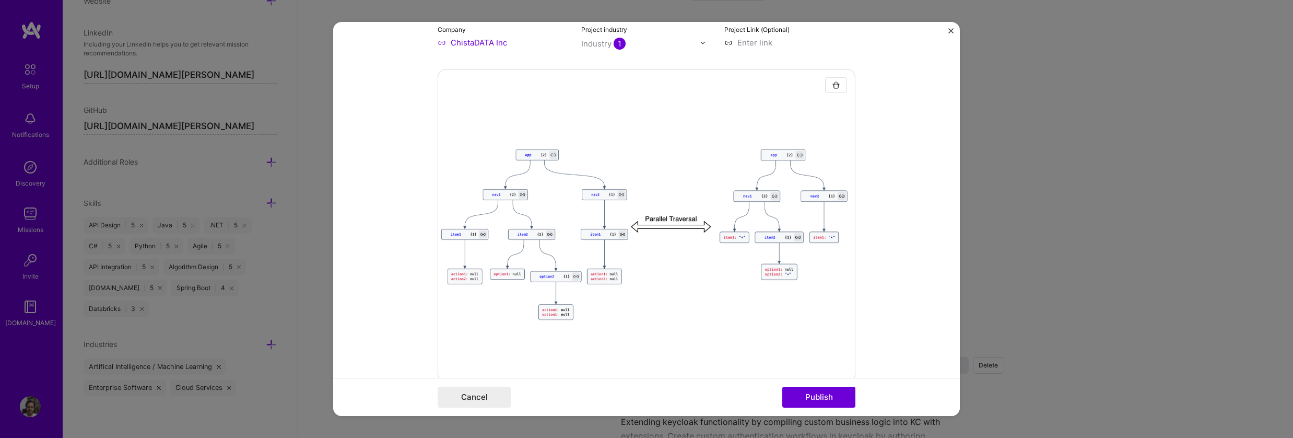
scroll to position [0, 0]
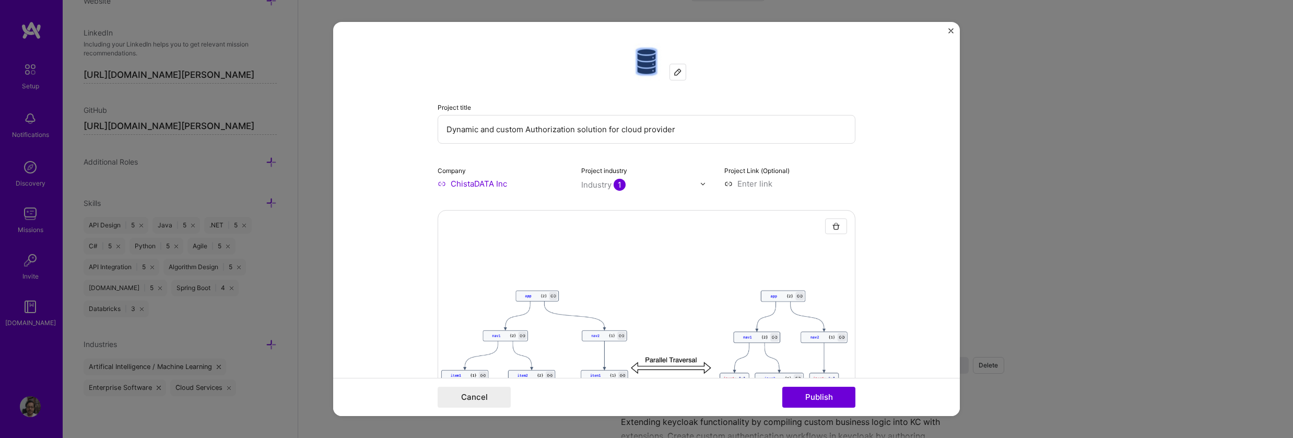
drag, startPoint x: 658, startPoint y: 140, endPoint x: 668, endPoint y: 131, distance: 12.9
click at [658, 140] on input "Dynamic and custom Authorization solution for cloud provider" at bounding box center [647, 129] width 418 height 29
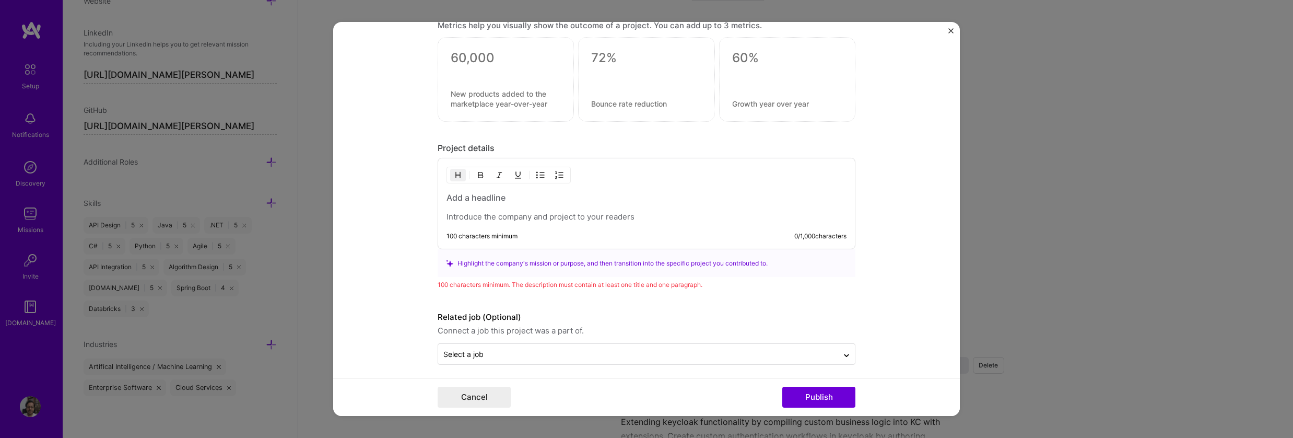
scroll to position [1087, 0]
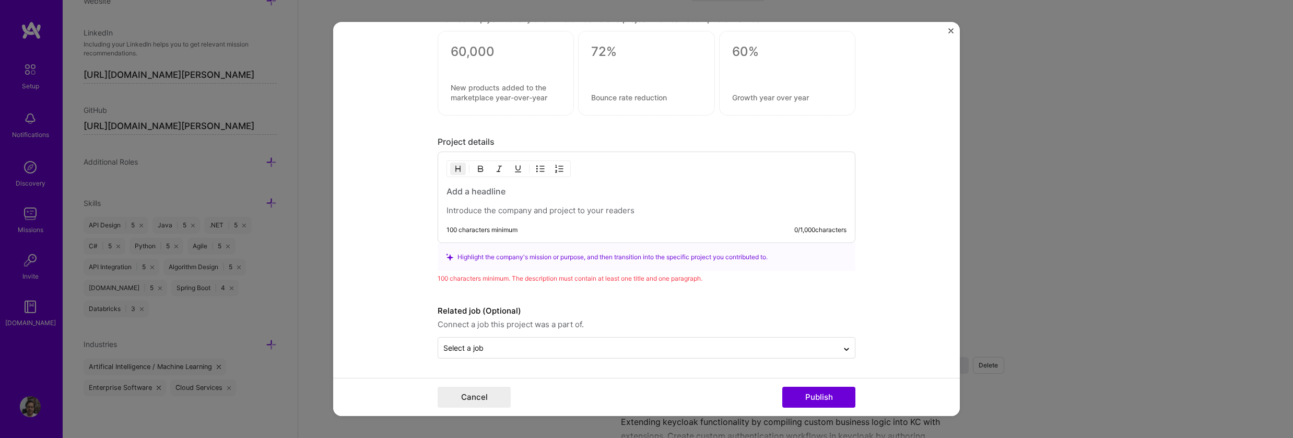
click at [535, 189] on h3 at bounding box center [646, 190] width 400 height 11
click at [550, 214] on p at bounding box center [646, 210] width 400 height 10
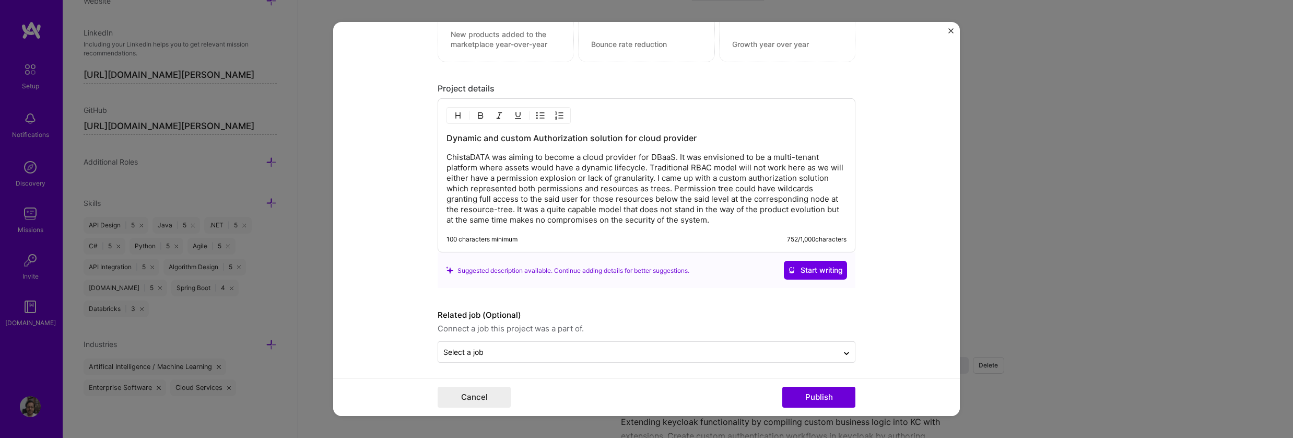
scroll to position [1144, 0]
click at [551, 348] on input "text" at bounding box center [637, 347] width 389 height 11
click at [397, 314] on form "Project title Dynamic and custom Authorization solution for cloud provider Comp…" at bounding box center [646, 219] width 627 height 394
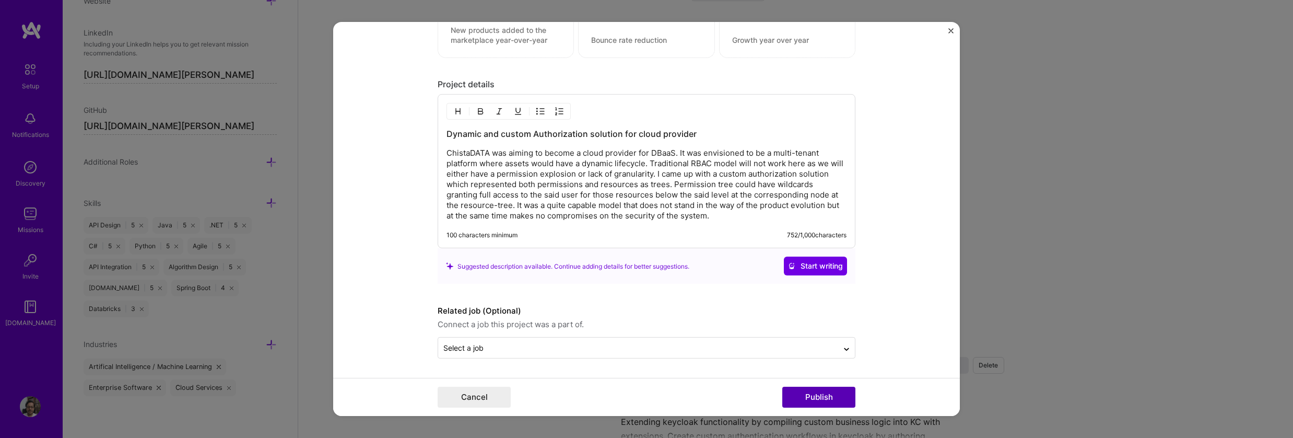
click at [836, 397] on button "Publish" at bounding box center [818, 396] width 73 height 21
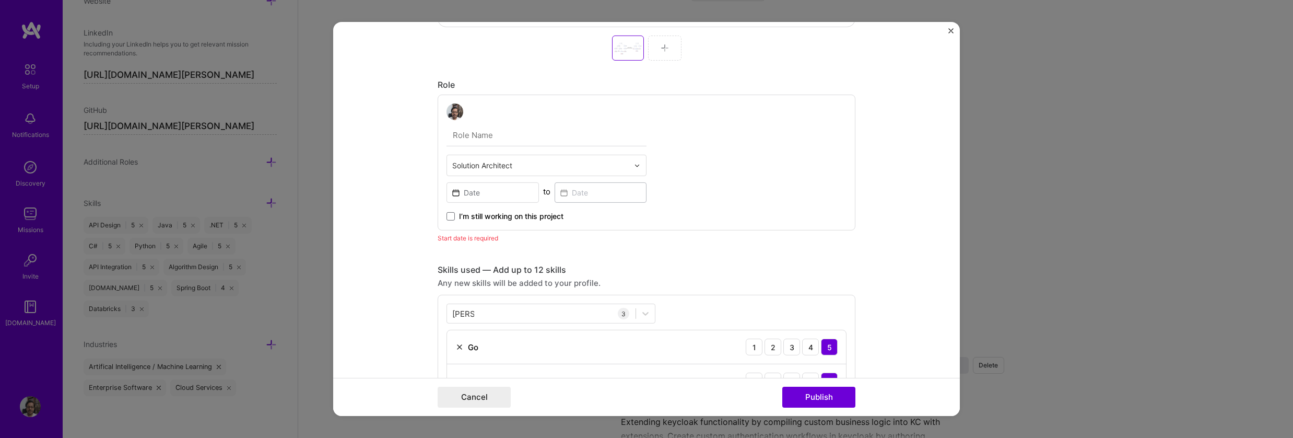
scroll to position [491, 0]
click at [496, 145] on input "text" at bounding box center [546, 140] width 200 height 22
type input "Senior Engineer"
type input "Lead Engineer"
click at [548, 174] on input "text" at bounding box center [540, 170] width 176 height 11
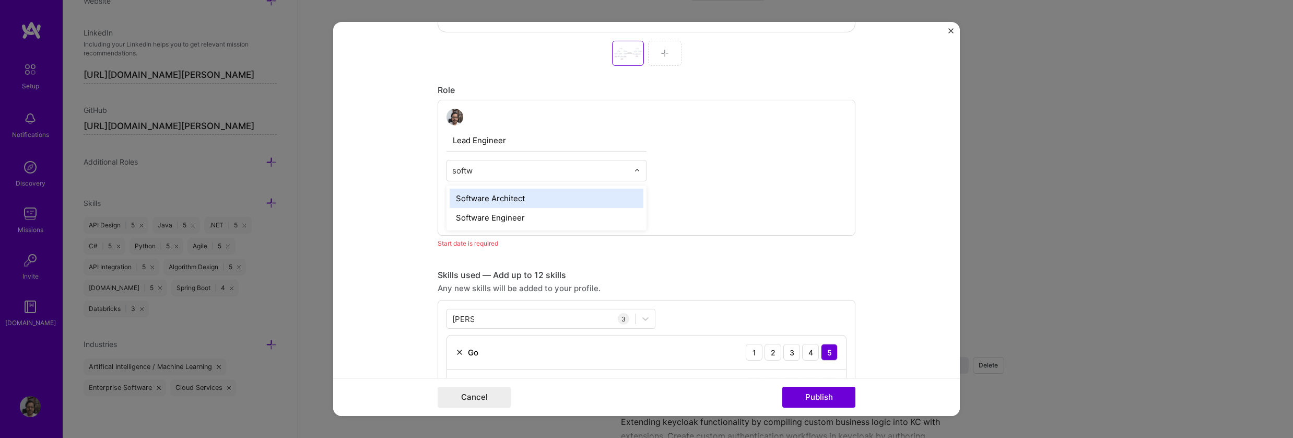
type input "softwa"
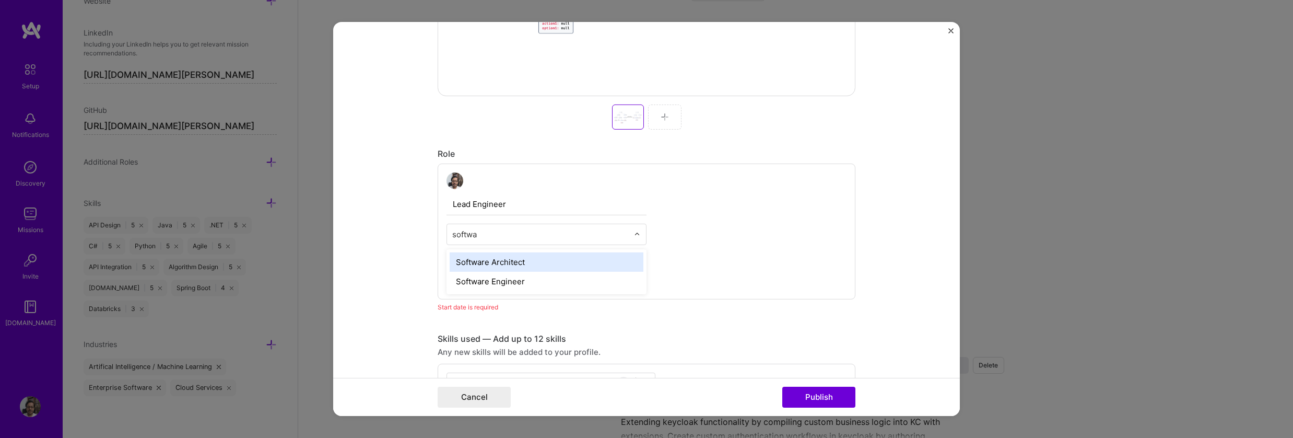
scroll to position [428, 0]
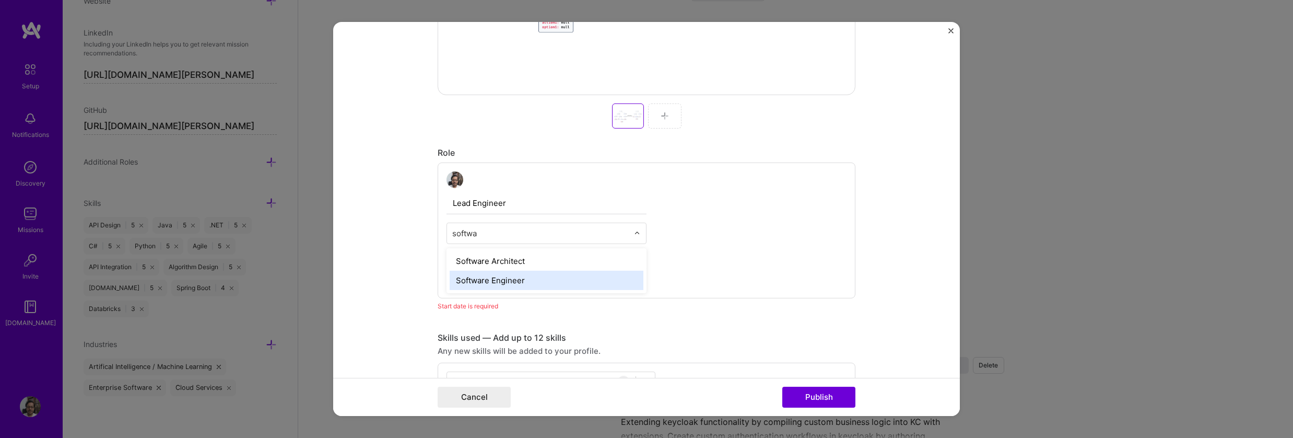
click at [503, 278] on div "Software Engineer" at bounding box center [547, 279] width 194 height 19
click at [702, 270] on div "Lead Engineer option Software Engineer, selected. Select is focused ,type to re…" at bounding box center [647, 230] width 418 height 136
click at [488, 259] on input at bounding box center [492, 260] width 92 height 20
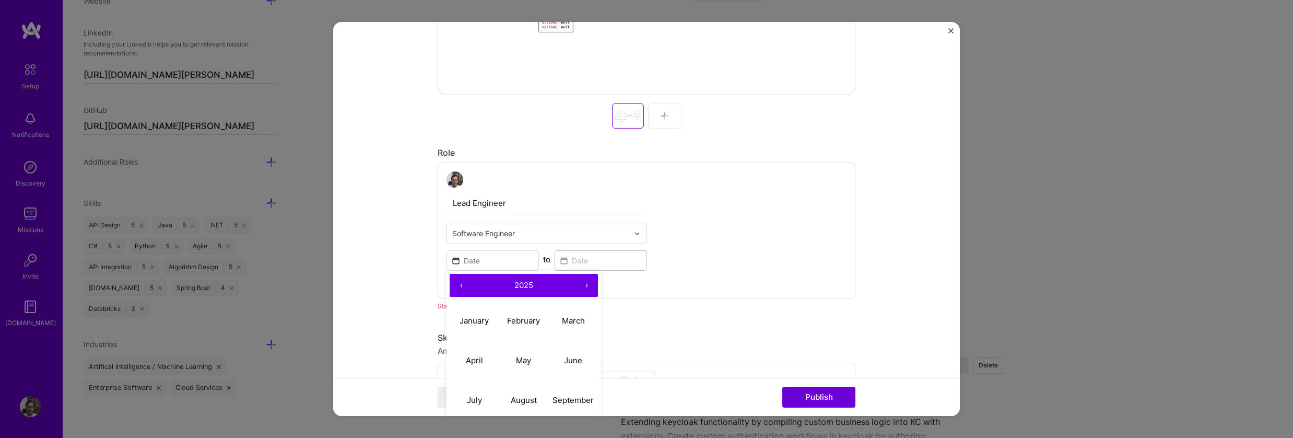
click at [453, 284] on button "‹" at bounding box center [461, 285] width 23 height 23
click at [454, 284] on button "‹" at bounding box center [461, 285] width 23 height 23
click at [455, 285] on button "‹" at bounding box center [461, 285] width 23 height 23
click at [478, 391] on button "July" at bounding box center [475, 400] width 50 height 40
type input "[DATE]"
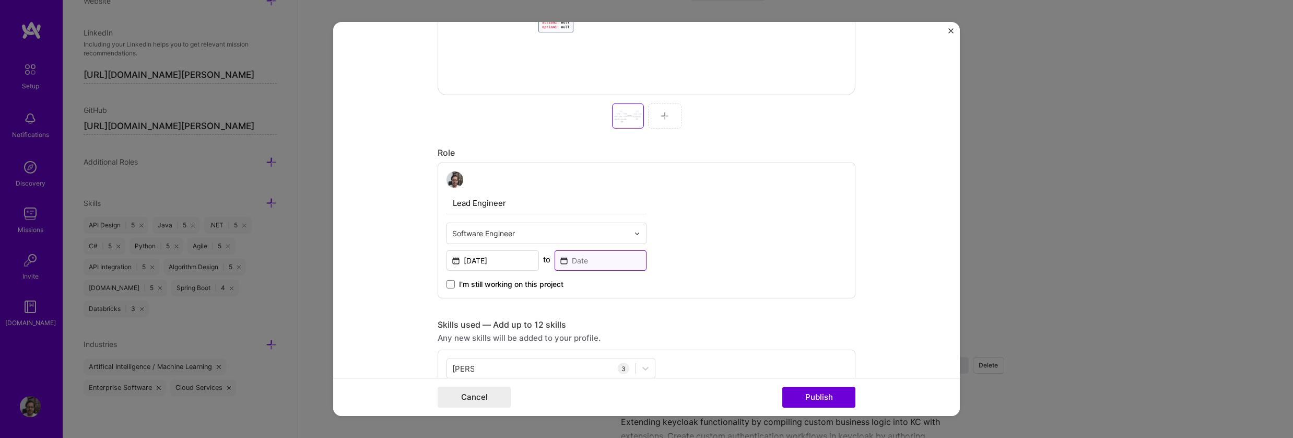
click at [632, 261] on input at bounding box center [600, 260] width 92 height 20
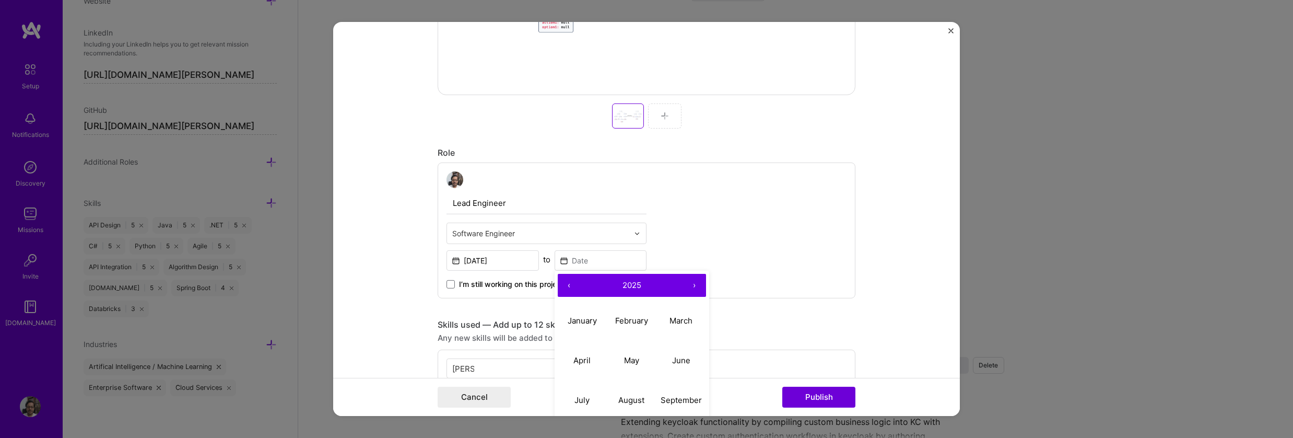
click at [562, 284] on button "‹" at bounding box center [569, 285] width 23 height 23
click at [628, 316] on abbr "February" at bounding box center [631, 320] width 33 height 10
type input "[DATE]"
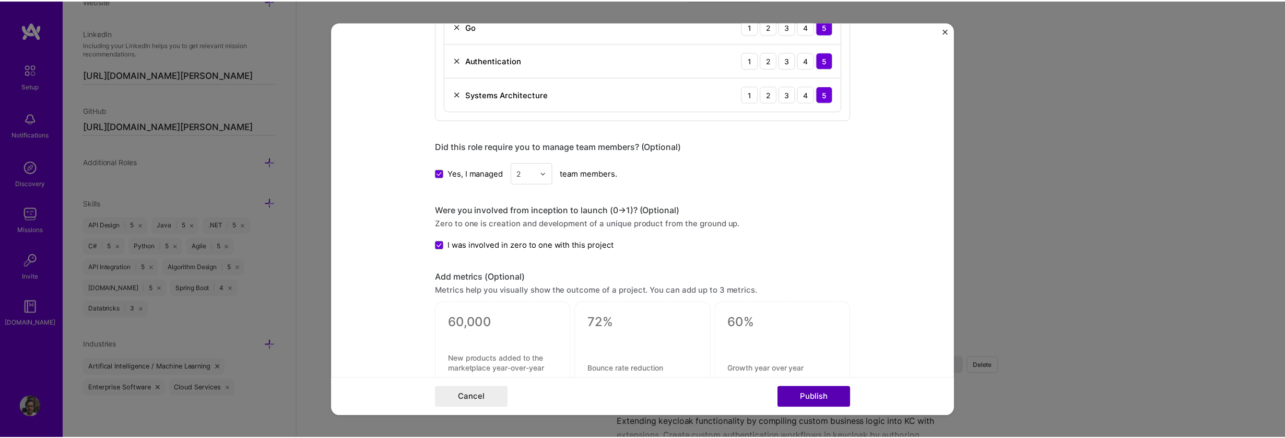
scroll to position [822, 0]
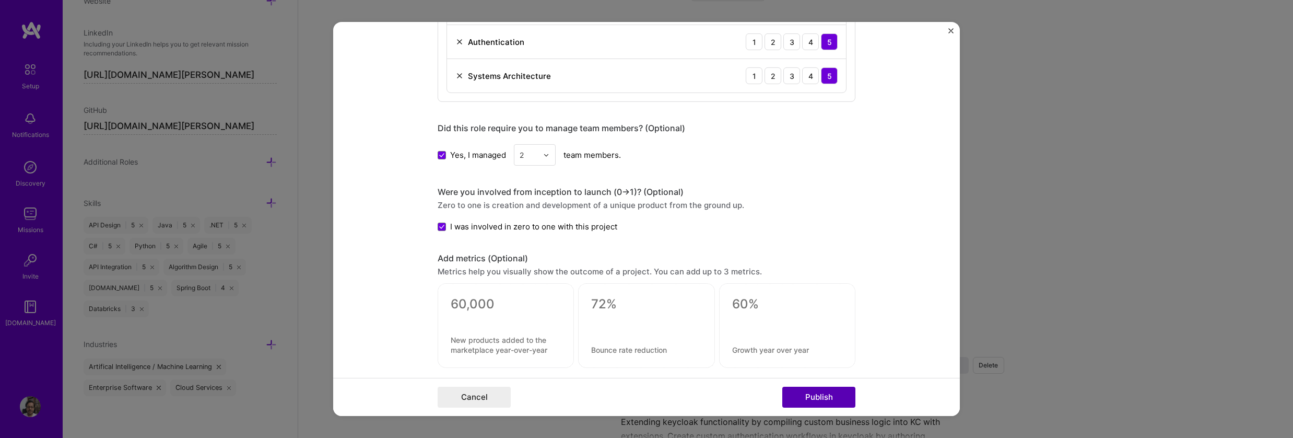
click at [833, 398] on button "Publish" at bounding box center [818, 396] width 73 height 21
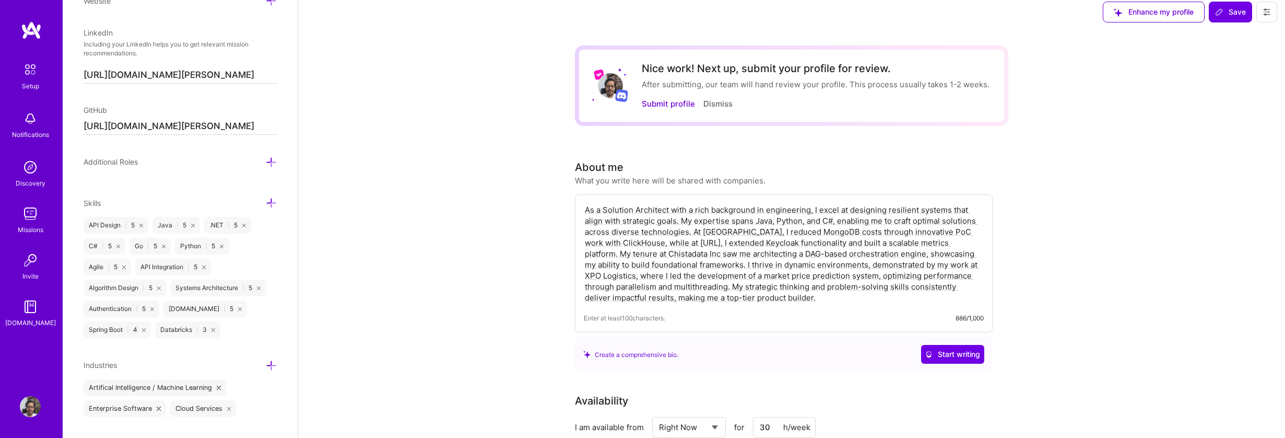
scroll to position [0, 0]
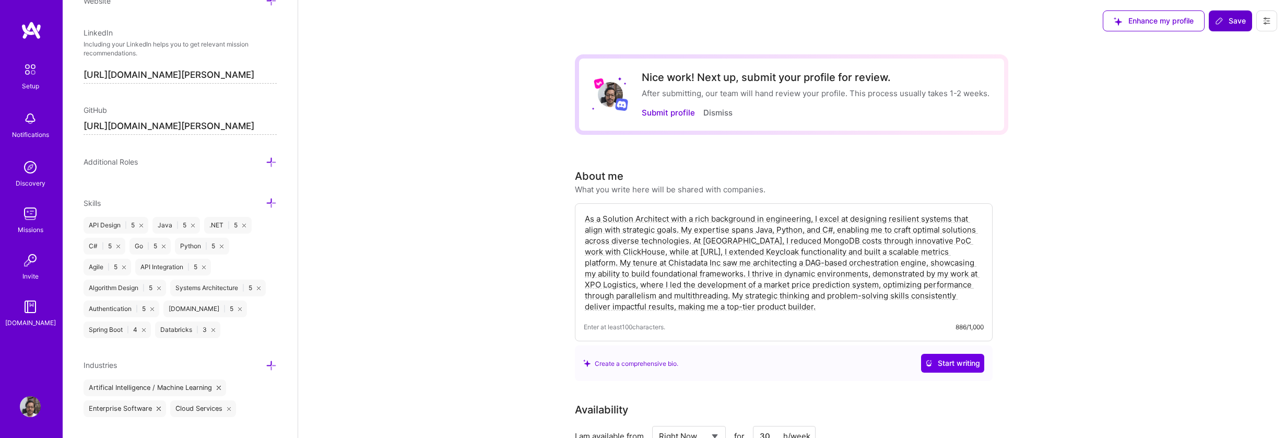
click at [1219, 18] on icon at bounding box center [1219, 21] width 8 height 8
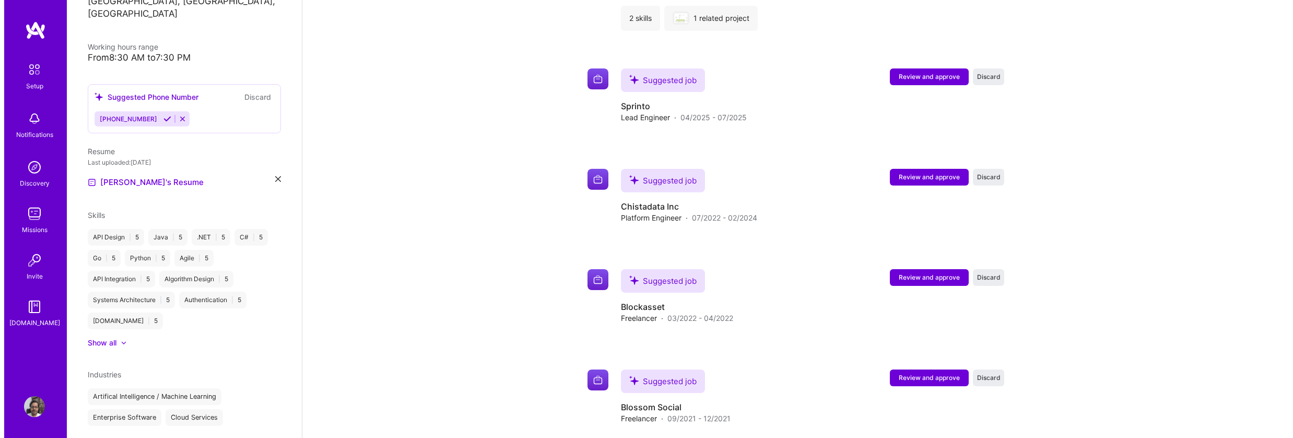
scroll to position [1071, 0]
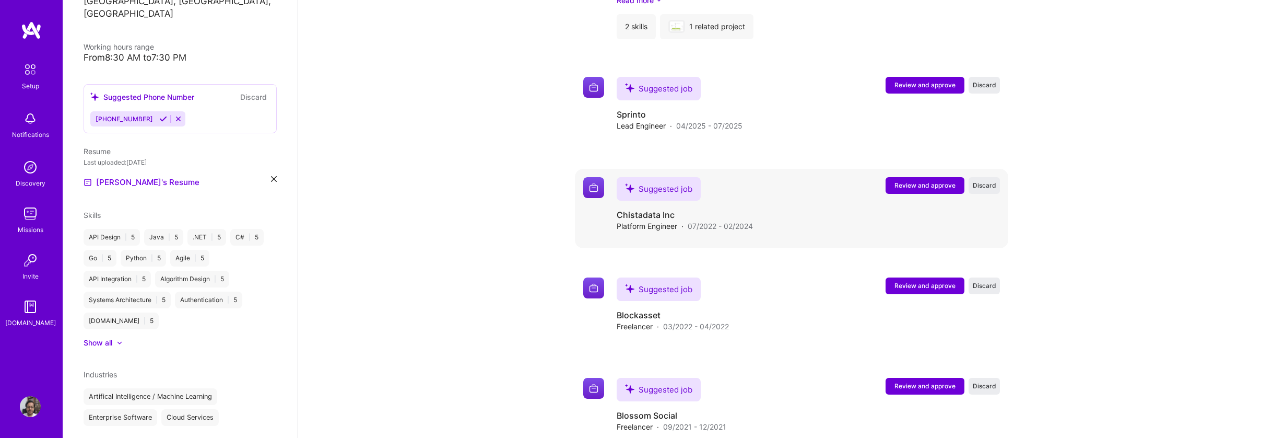
click at [899, 181] on span "Review and approve" at bounding box center [924, 185] width 61 height 9
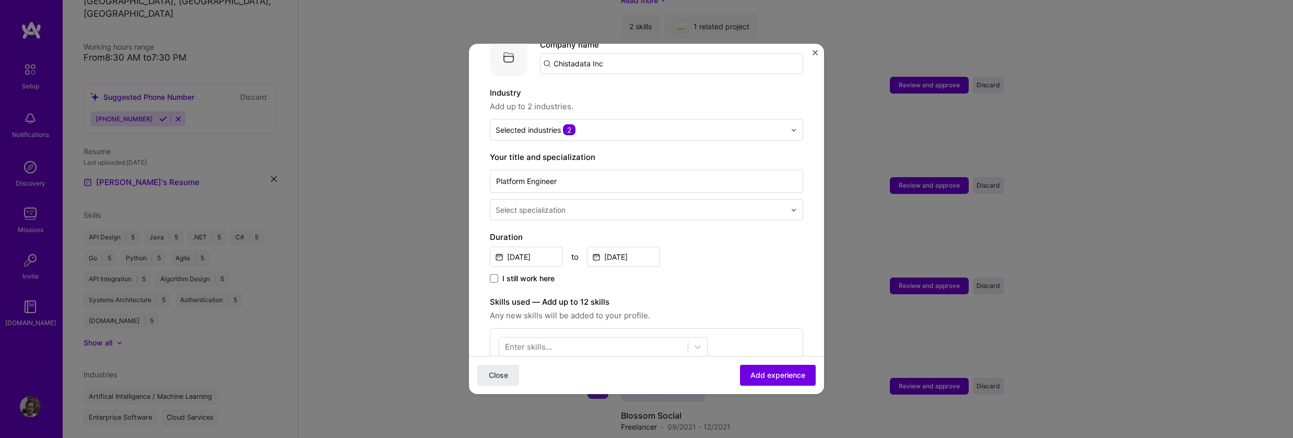
scroll to position [125, 0]
click at [696, 199] on input "text" at bounding box center [641, 204] width 292 height 11
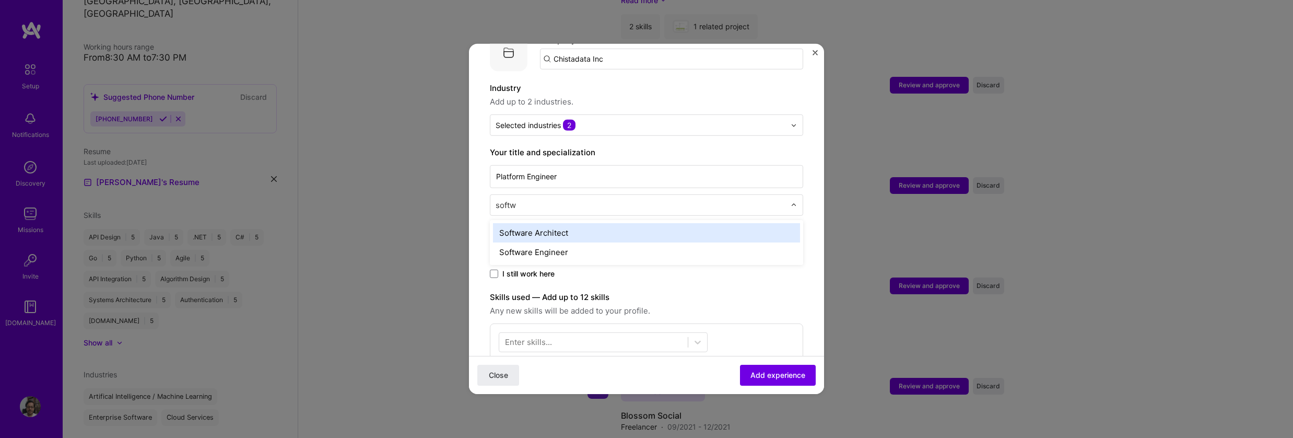
type input "softwa"
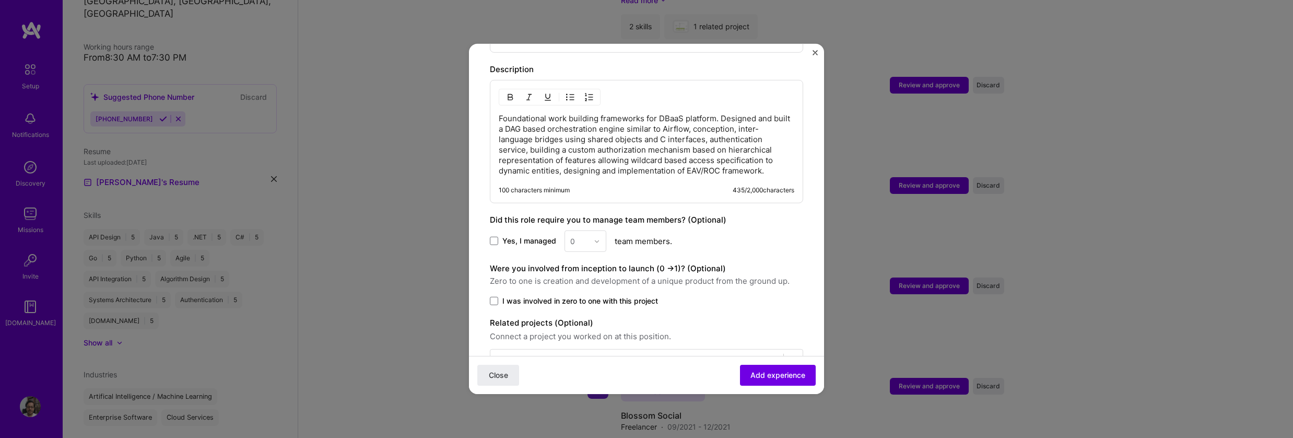
scroll to position [439, 0]
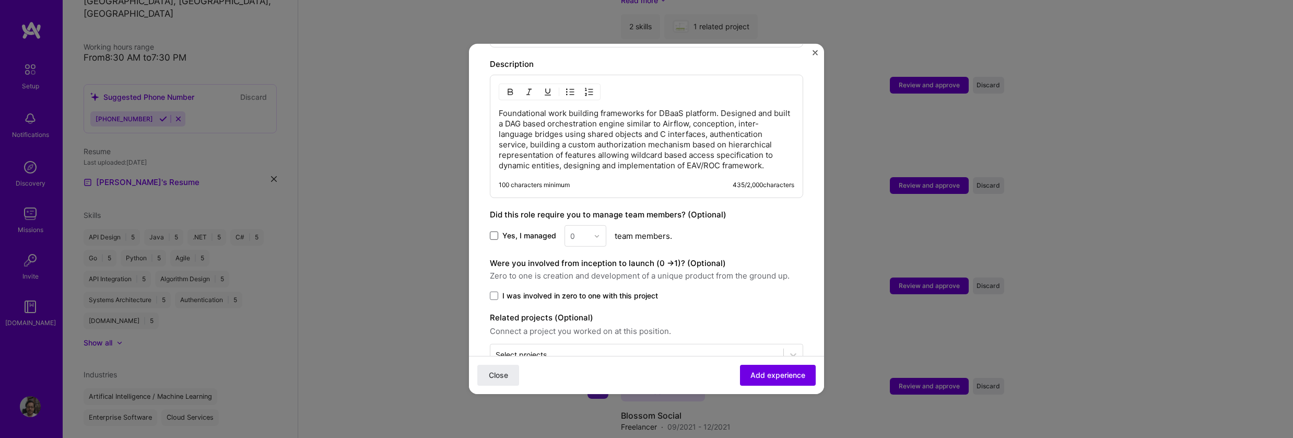
click at [492, 231] on span at bounding box center [494, 235] width 8 height 8
click at [0, 0] on input "Yes, I managed" at bounding box center [0, 0] width 0 height 0
click at [577, 230] on input "text" at bounding box center [579, 235] width 18 height 11
drag, startPoint x: 579, startPoint y: 270, endPoint x: 622, endPoint y: 268, distance: 43.4
click at [580, 273] on div "2" at bounding box center [586, 282] width 36 height 19
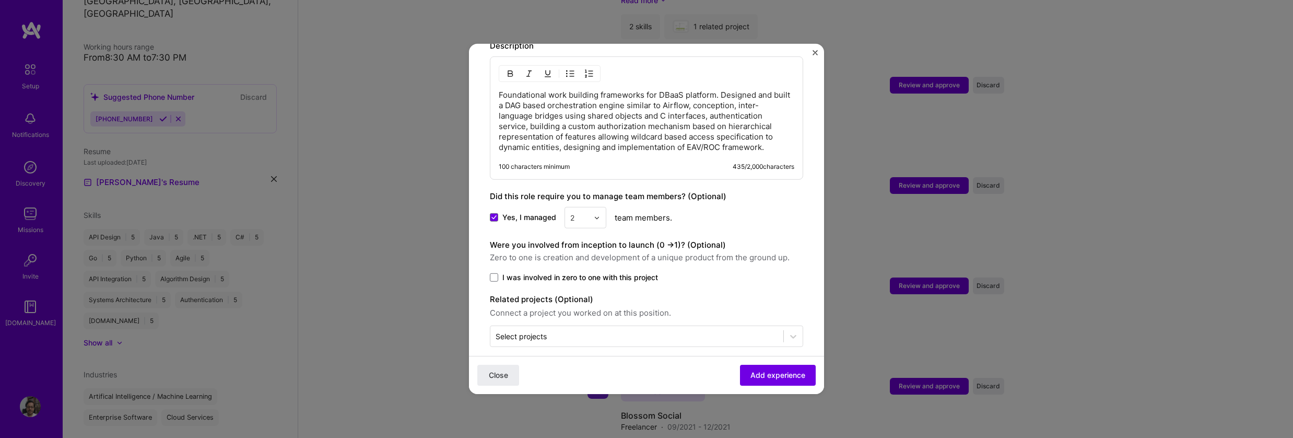
scroll to position [458, 0]
drag, startPoint x: 634, startPoint y: 265, endPoint x: 643, endPoint y: 268, distance: 9.9
click at [634, 271] on span "I was involved in zero to one with this project" at bounding box center [580, 276] width 156 height 10
click at [0, 0] on input "I was involved in zero to one with this project" at bounding box center [0, 0] width 0 height 0
click at [648, 329] on input "text" at bounding box center [636, 334] width 282 height 11
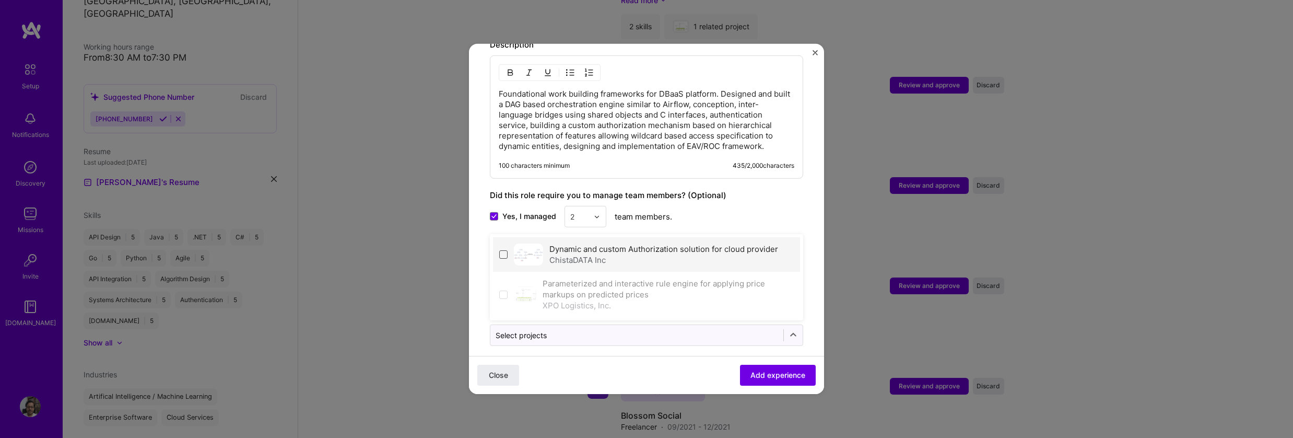
click at [504, 250] on span at bounding box center [503, 254] width 8 height 8
click at [639, 341] on form "Adding suggested job This job is suggested based on your LinkedIn, resume or [D…" at bounding box center [646, 6] width 355 height 798
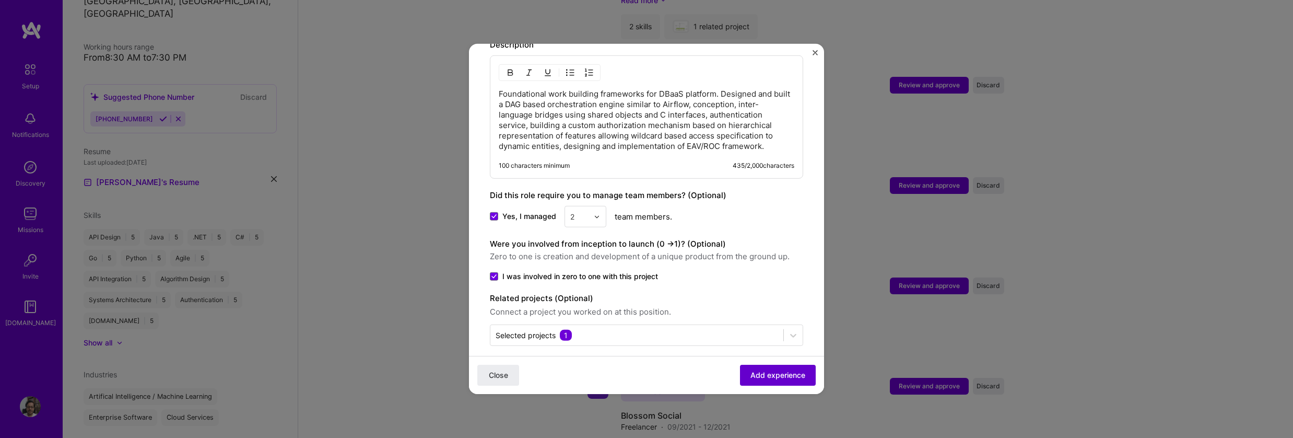
click at [775, 368] on button "Add experience" at bounding box center [778, 374] width 76 height 21
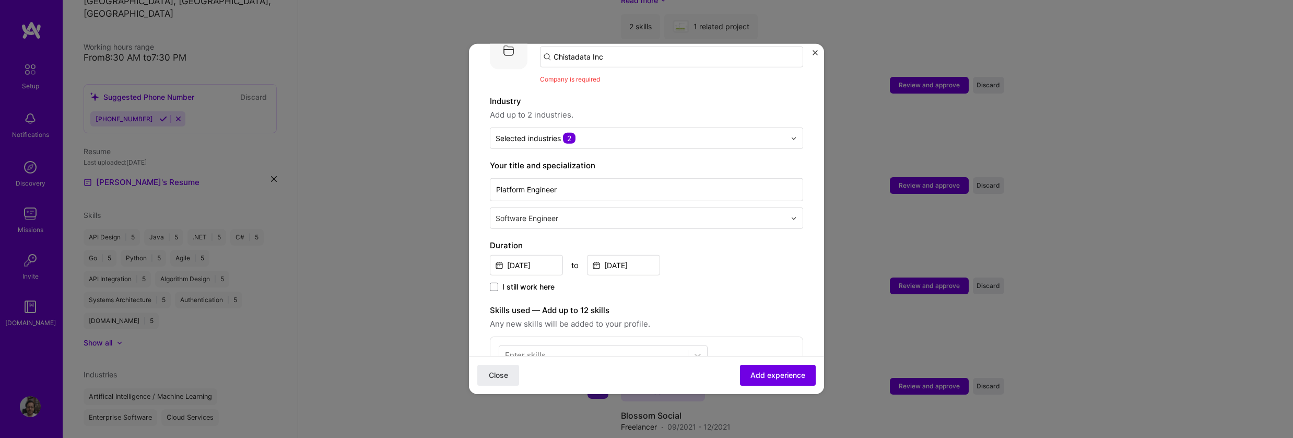
scroll to position [104, 0]
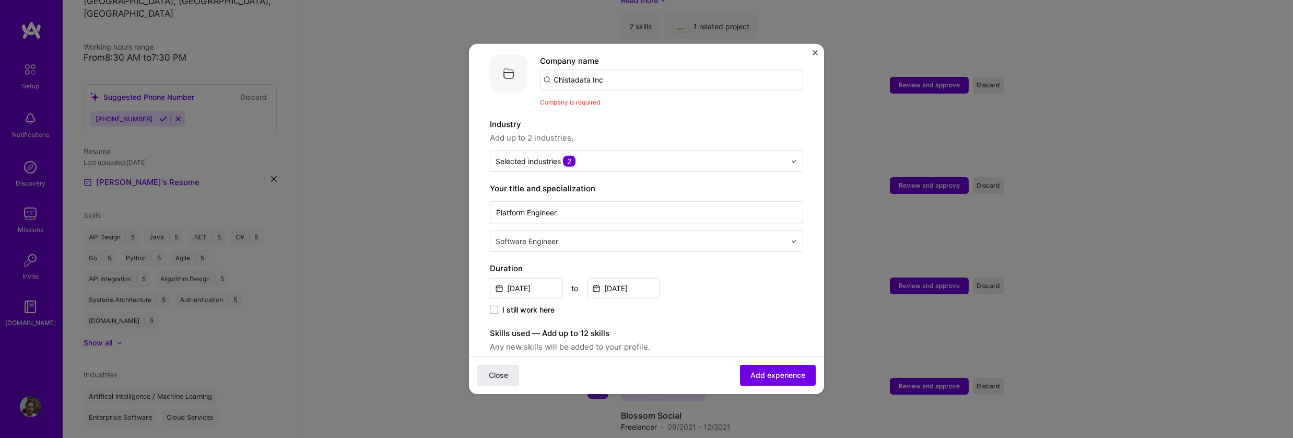
click at [615, 72] on input "Chistadata Inc" at bounding box center [671, 79] width 263 height 21
click at [613, 100] on span "ChistaDATA Inc." at bounding box center [600, 105] width 58 height 11
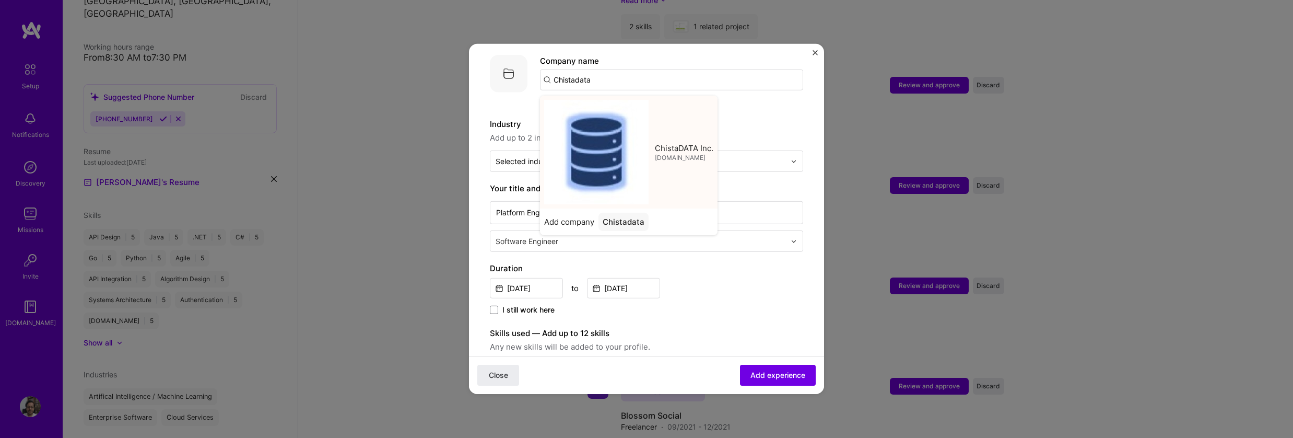
type input "ChistaDATA Inc."
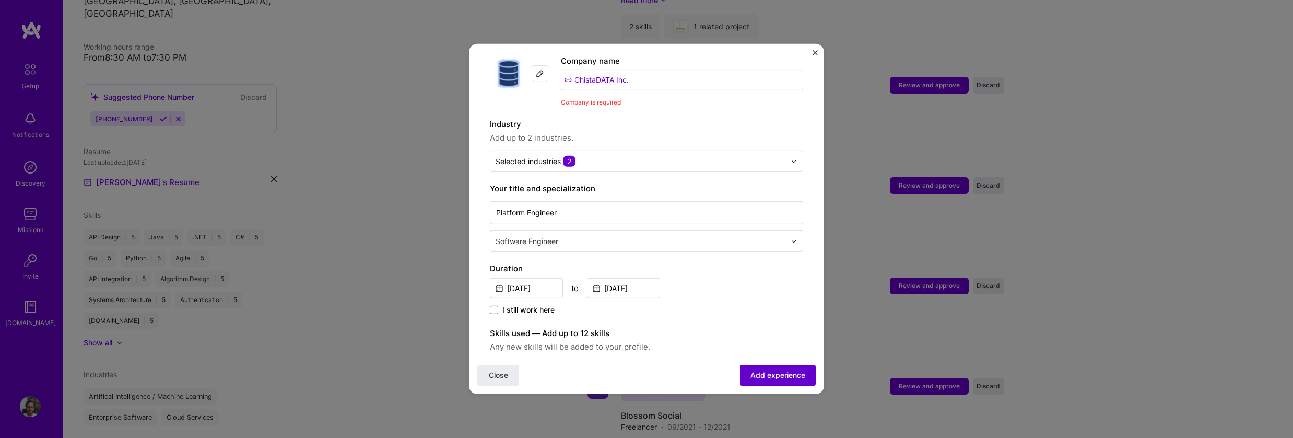
click at [781, 379] on span "Add experience" at bounding box center [777, 375] width 55 height 10
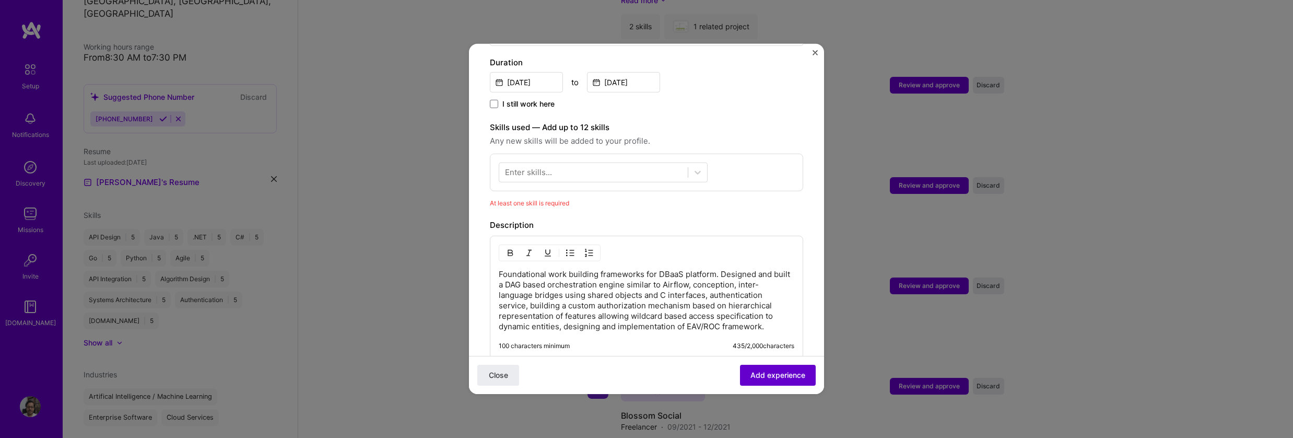
scroll to position [376, 0]
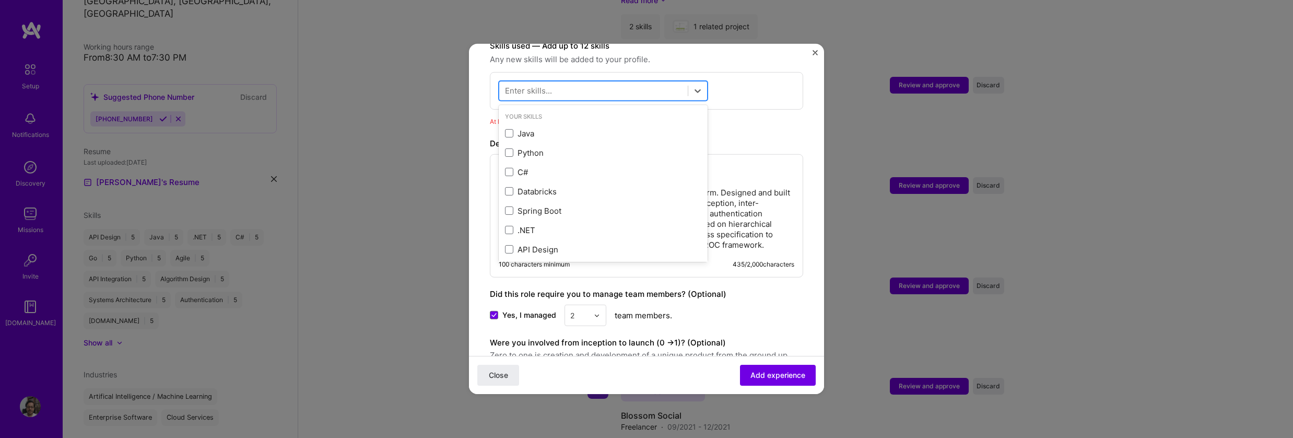
click at [572, 82] on div at bounding box center [593, 90] width 188 height 17
click at [510, 148] on span at bounding box center [509, 152] width 8 height 8
click at [0, 0] on input "checkbox" at bounding box center [0, 0] width 0 height 0
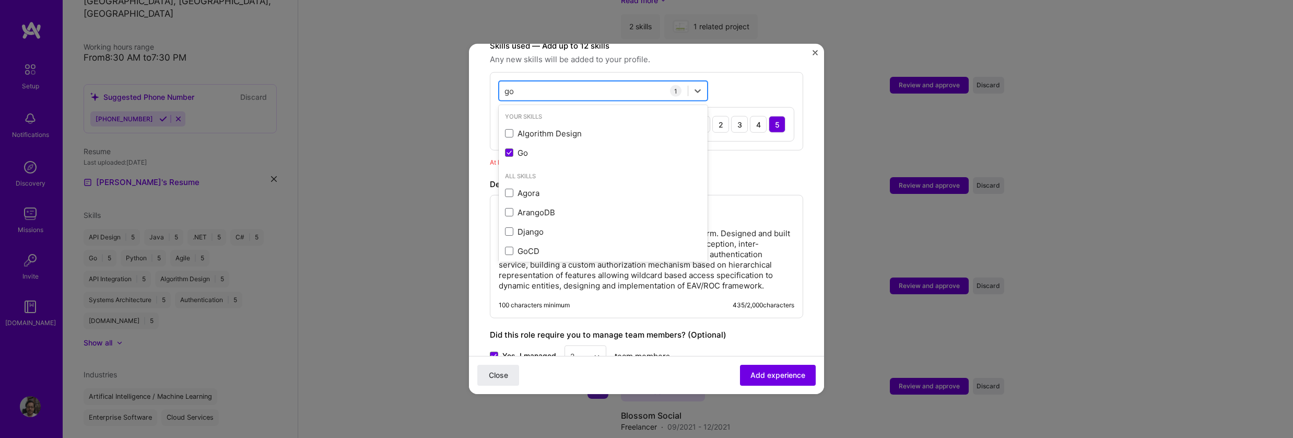
click at [537, 83] on div "go go" at bounding box center [593, 90] width 188 height 17
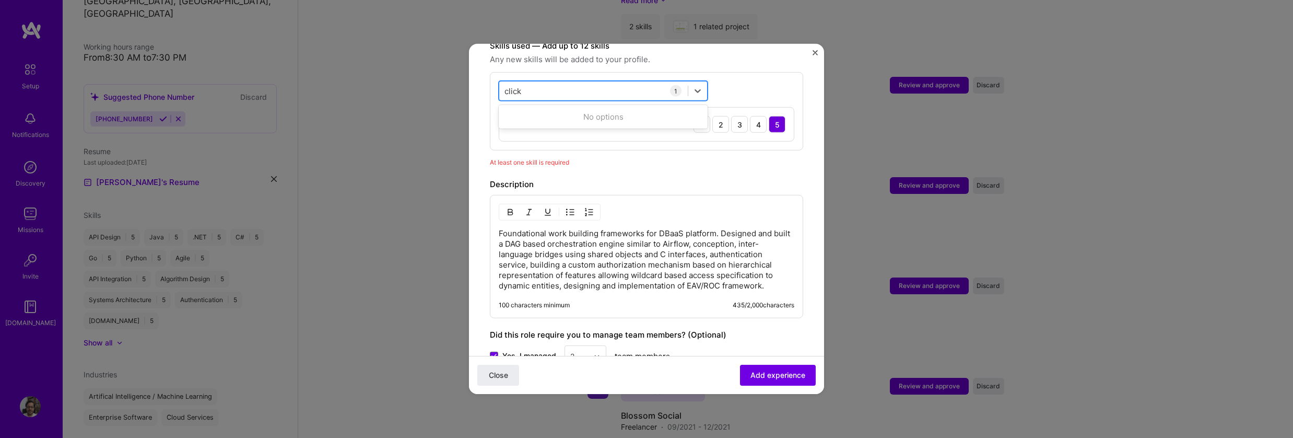
type input "clickh"
type input "data"
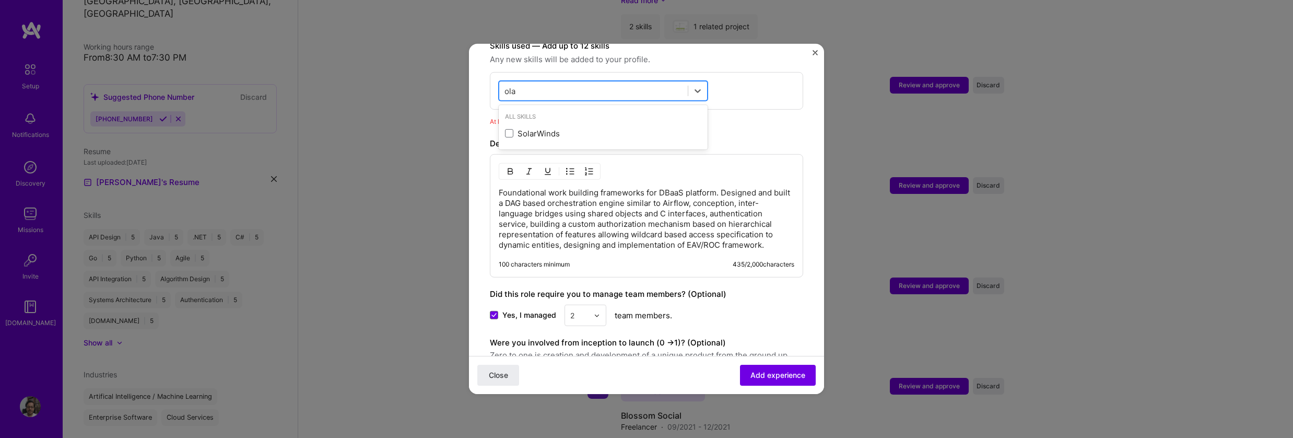
type input "olap"
click at [511, 128] on div "Systems Architecture" at bounding box center [603, 133] width 196 height 11
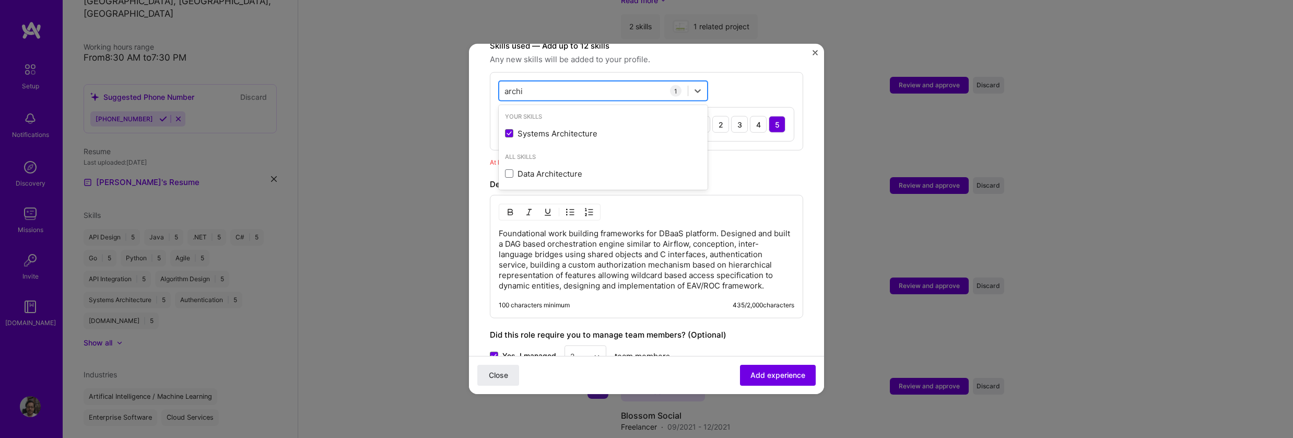
click at [538, 82] on div "archi archi" at bounding box center [593, 90] width 188 height 17
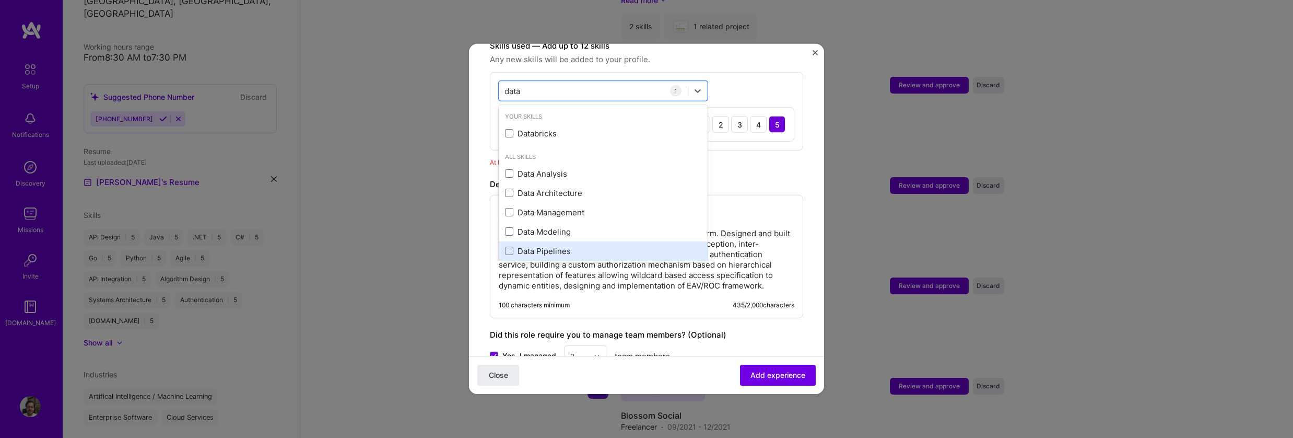
click at [580, 245] on div "Data Pipelines" at bounding box center [603, 250] width 196 height 11
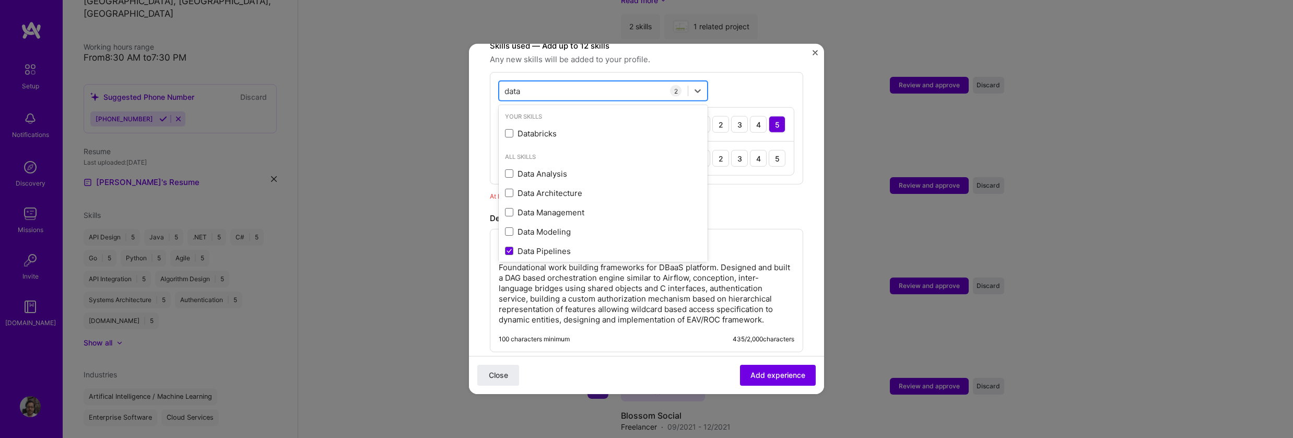
click at [599, 82] on div "data data" at bounding box center [593, 90] width 188 height 17
click at [609, 82] on div "data data" at bounding box center [593, 90] width 188 height 17
type input "d"
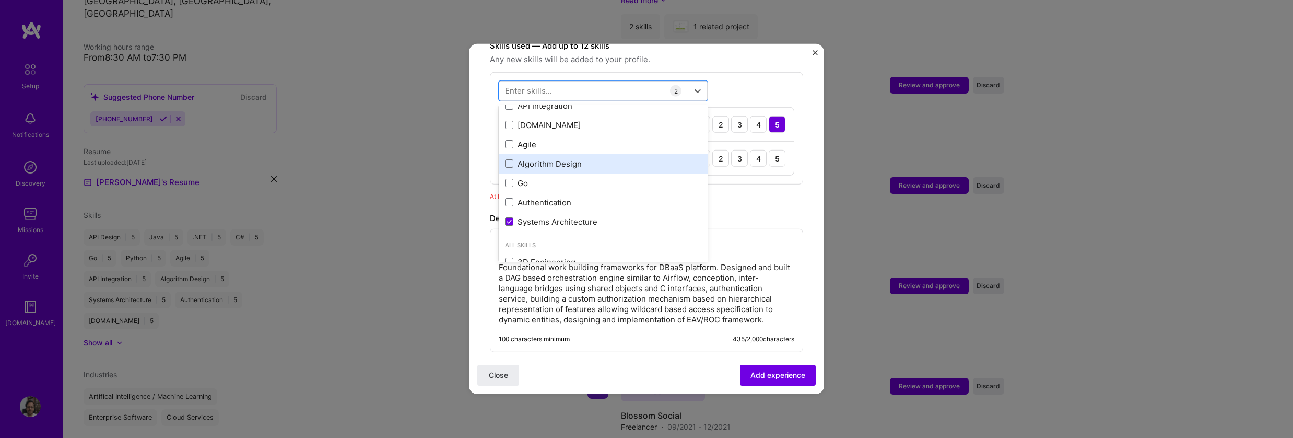
scroll to position [125, 0]
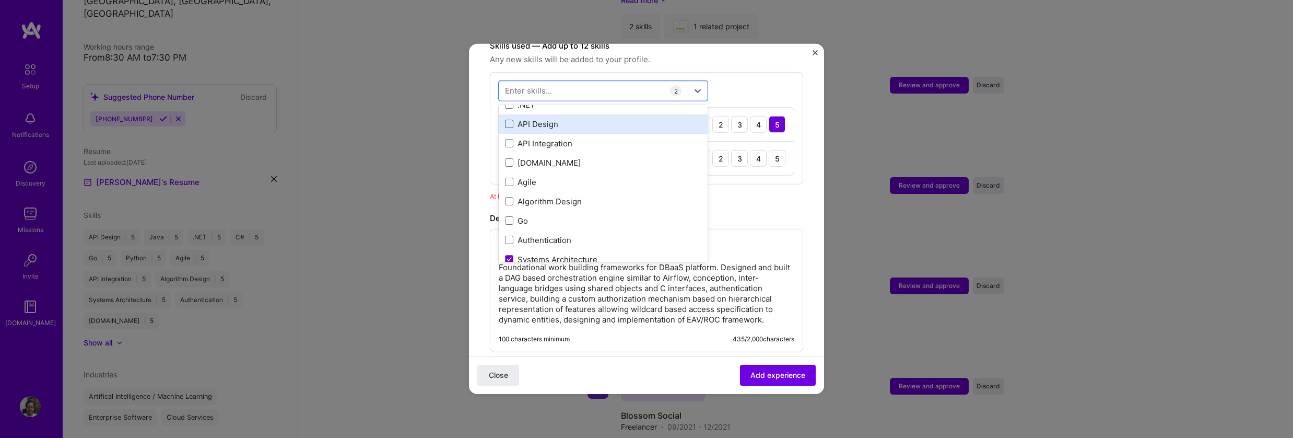
click at [507, 120] on span at bounding box center [509, 124] width 8 height 8
click at [0, 0] on input "checkbox" at bounding box center [0, 0] width 0 height 0
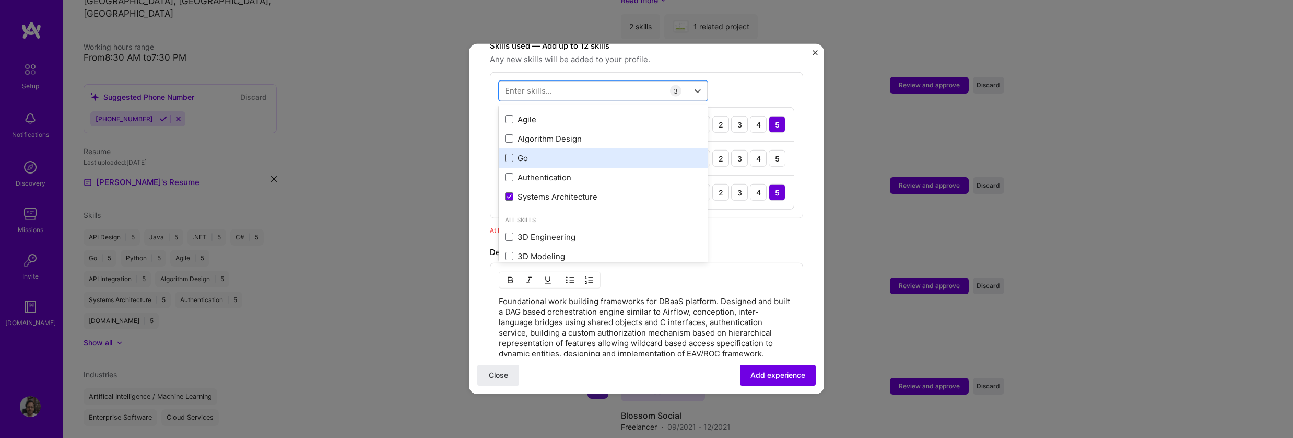
click at [510, 154] on span at bounding box center [509, 158] width 8 height 8
click at [0, 0] on input "checkbox" at bounding box center [0, 0] width 0 height 0
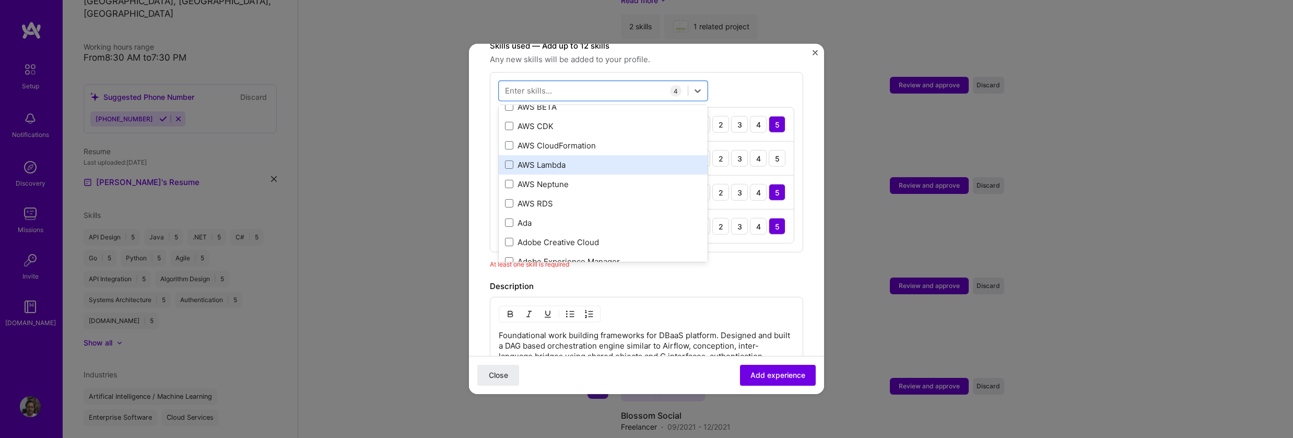
scroll to position [439, 0]
click at [730, 261] on div "Adding suggested job This job is suggested based on your LinkedIn, resume or [D…" at bounding box center [646, 137] width 313 height 899
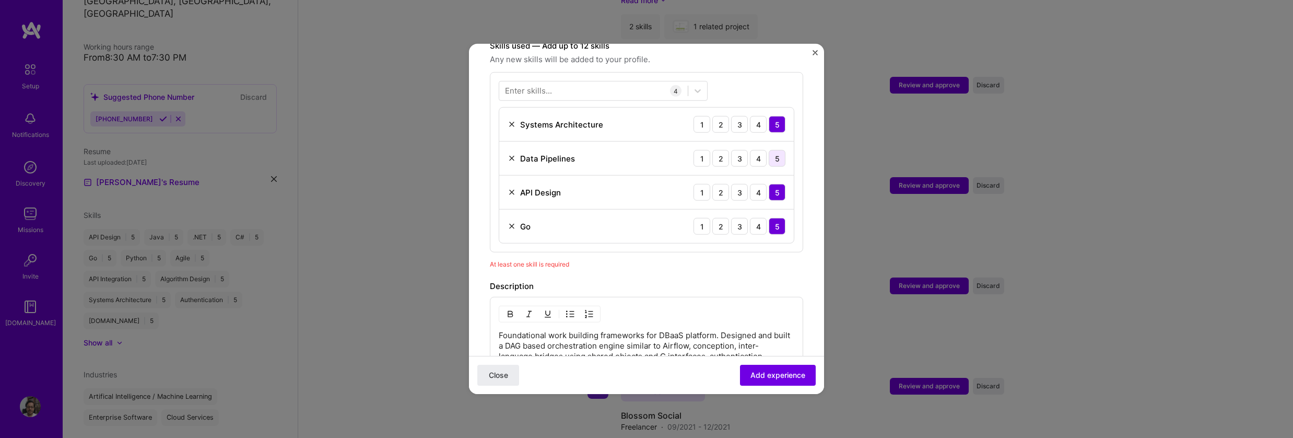
click at [769, 151] on div "5" at bounding box center [777, 158] width 17 height 17
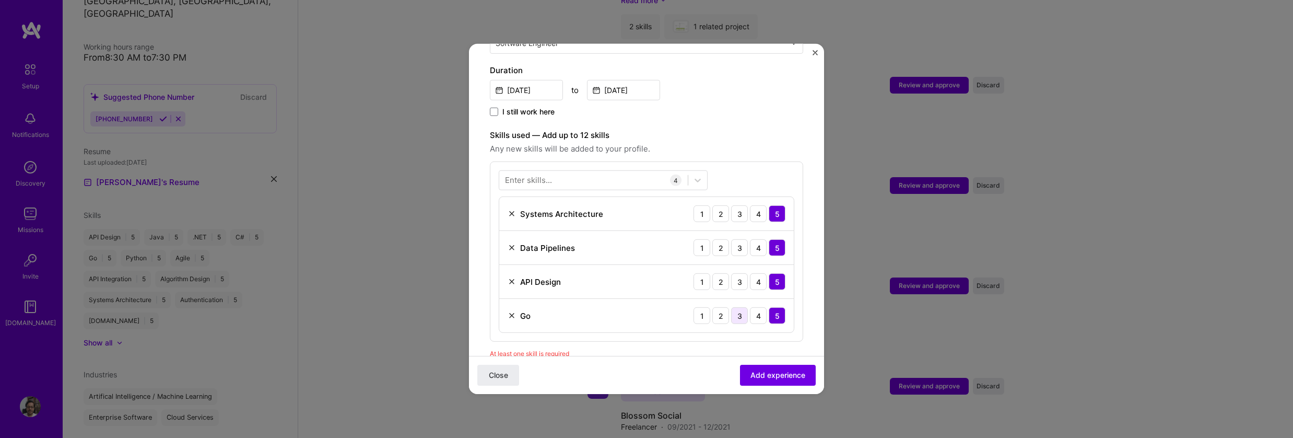
scroll to position [251, 0]
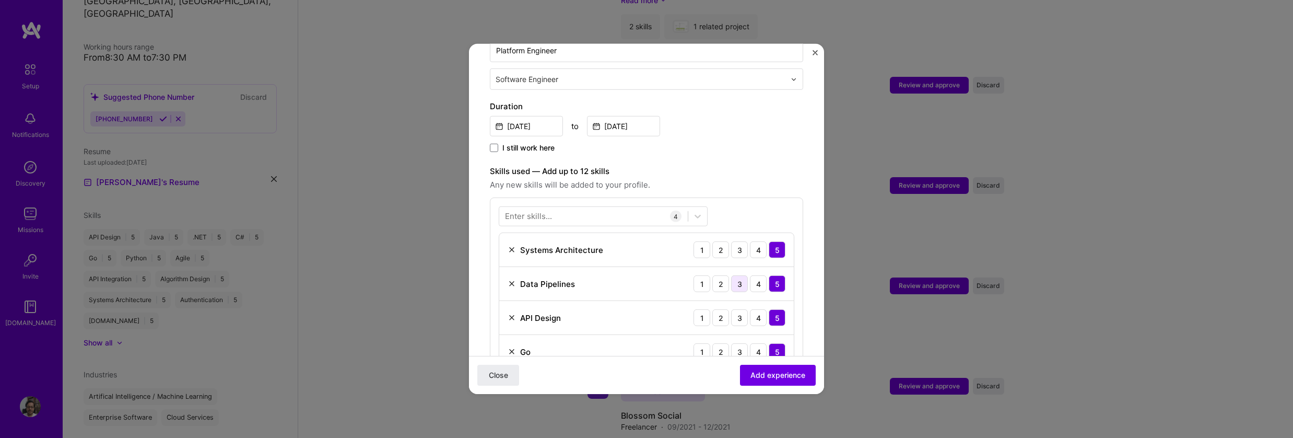
click at [733, 275] on div "3" at bounding box center [739, 283] width 17 height 17
click at [626, 209] on div at bounding box center [593, 215] width 188 height 17
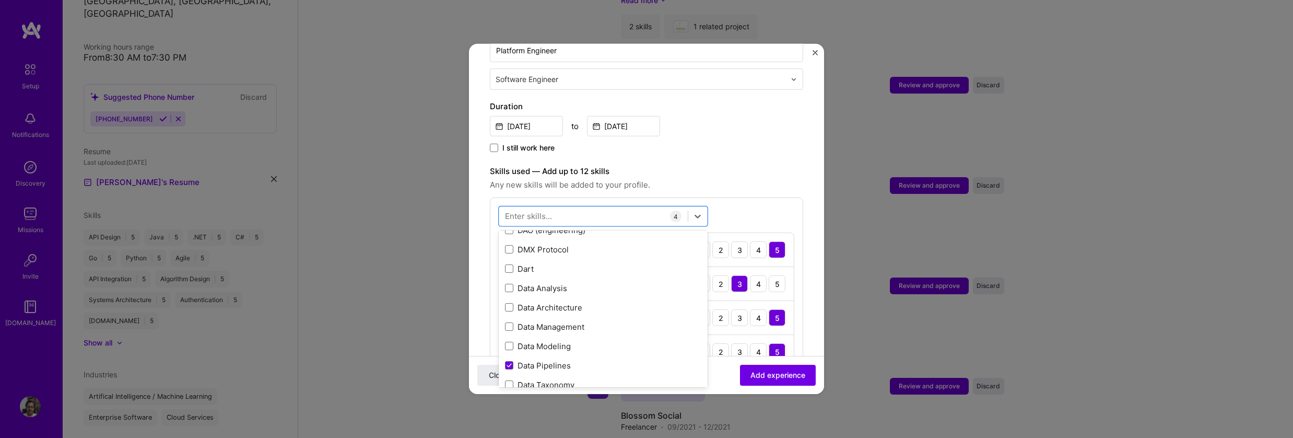
scroll to position [1754, 0]
click at [509, 298] on span at bounding box center [509, 302] width 8 height 8
click at [0, 0] on input "checkbox" at bounding box center [0, 0] width 0 height 0
click at [510, 227] on span at bounding box center [509, 231] width 8 height 8
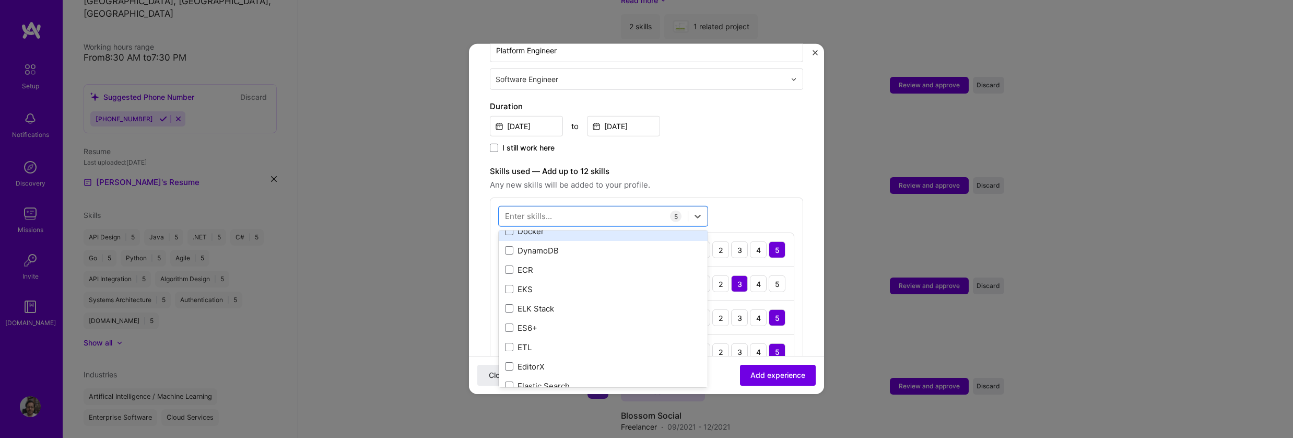
click at [0, 0] on input "checkbox" at bounding box center [0, 0] width 0 height 0
click at [763, 372] on span "Add experience" at bounding box center [777, 375] width 55 height 10
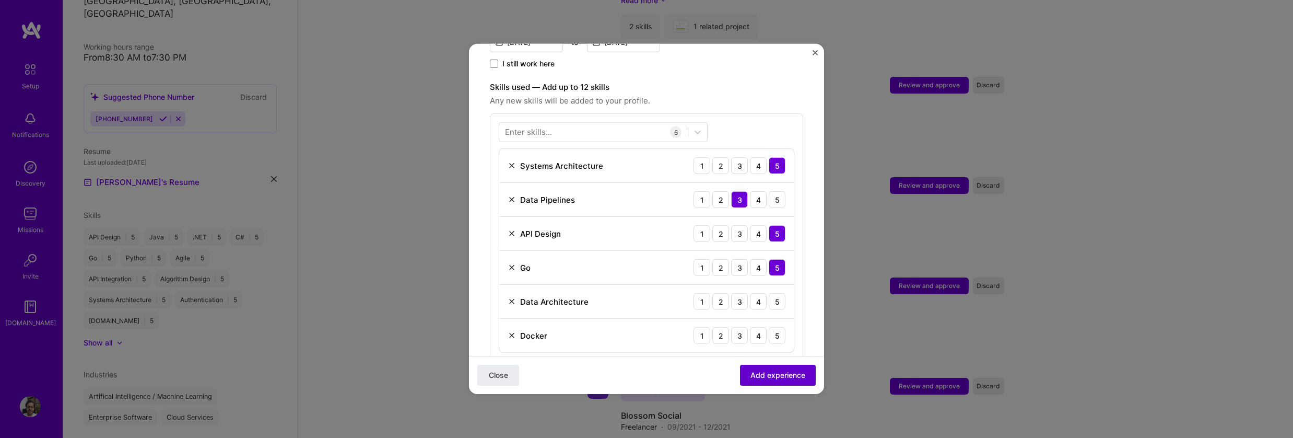
scroll to position [361, 0]
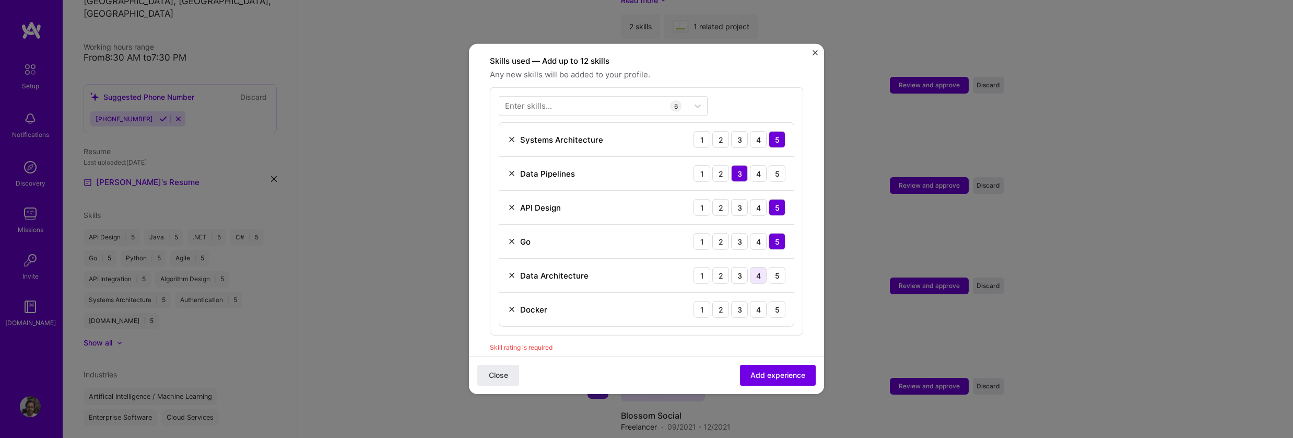
click at [753, 267] on div "4" at bounding box center [758, 275] width 17 height 17
click at [769, 301] on div "5" at bounding box center [777, 309] width 17 height 17
click at [781, 372] on span "Add experience" at bounding box center [777, 375] width 55 height 10
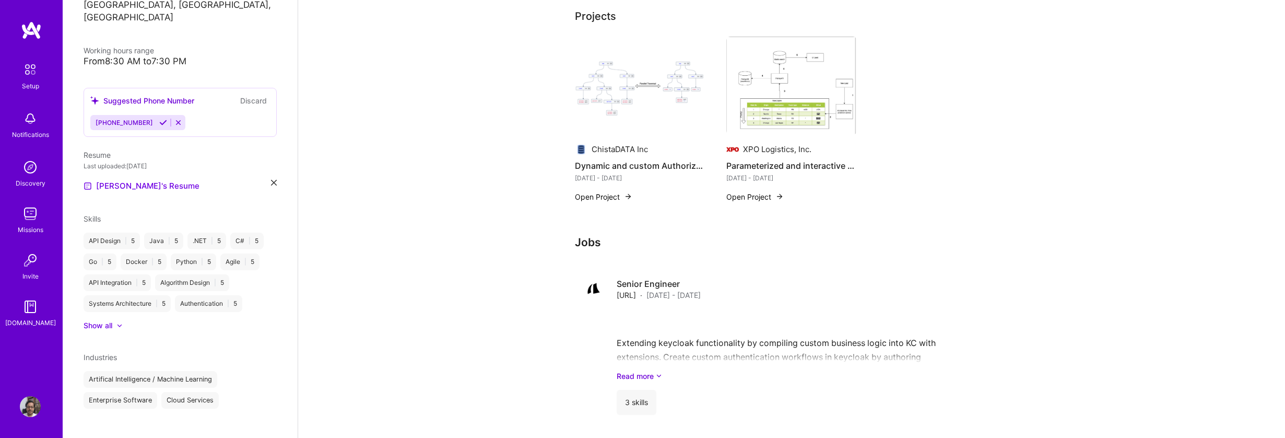
scroll to position [0, 0]
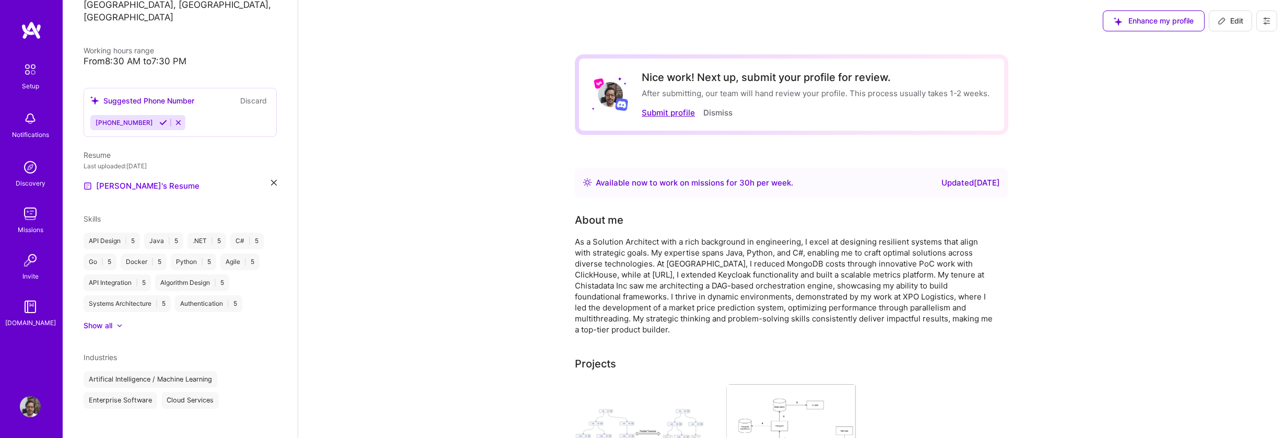
click at [681, 111] on button "Submit profile" at bounding box center [668, 112] width 53 height 11
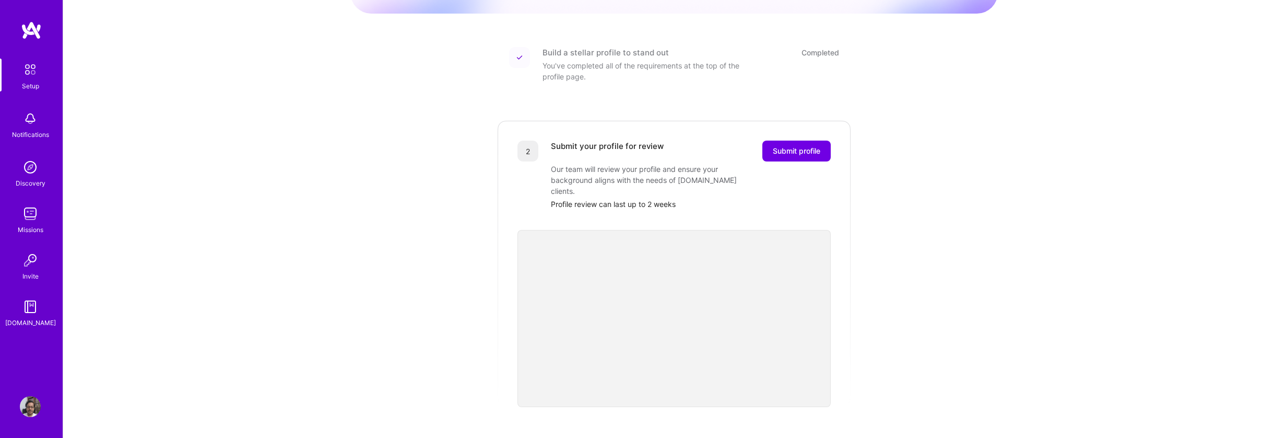
scroll to position [125, 0]
click at [915, 244] on div "Getting started as an [DOMAIN_NAME] Builder Complete the steps below to request…" at bounding box center [673, 271] width 647 height 776
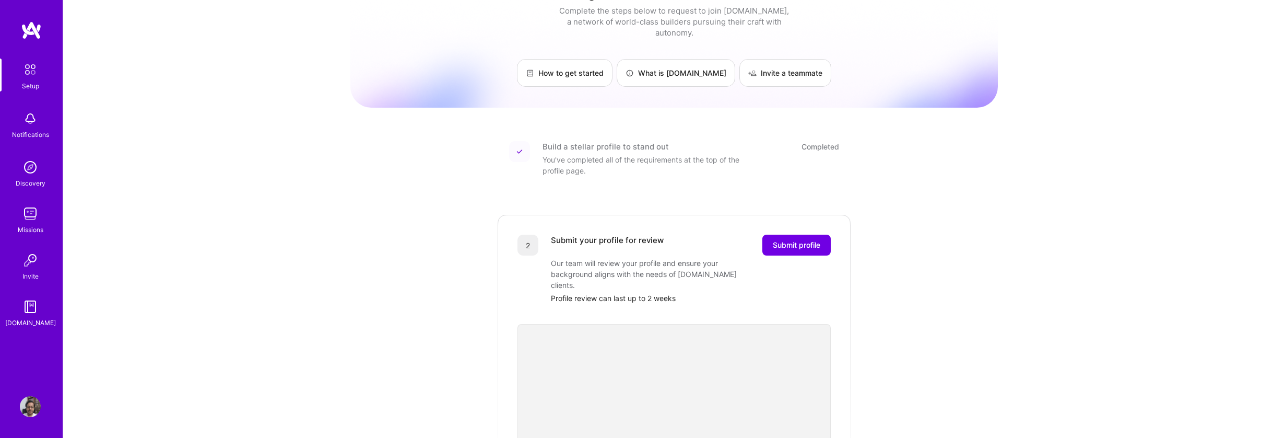
scroll to position [63, 0]
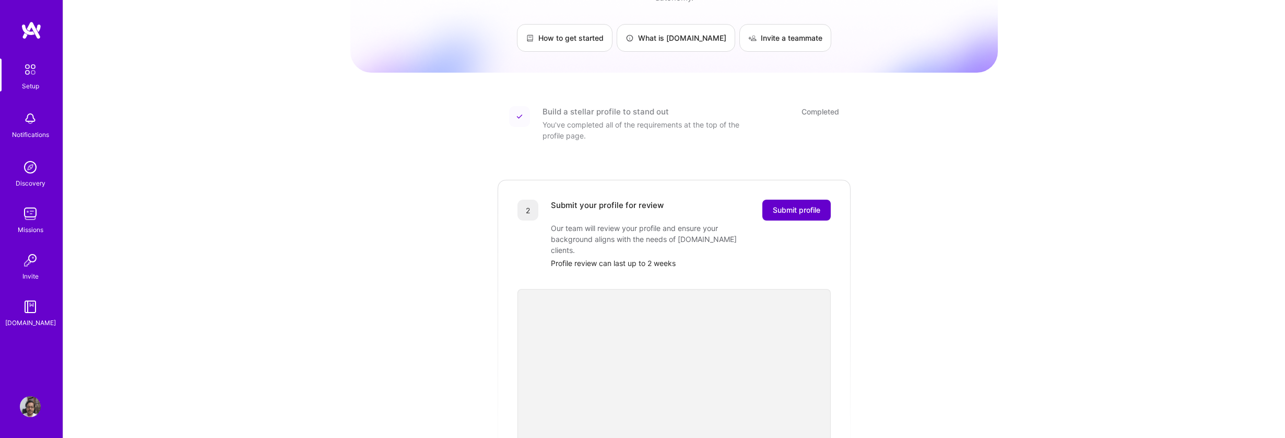
click at [791, 205] on span "Submit profile" at bounding box center [797, 210] width 48 height 10
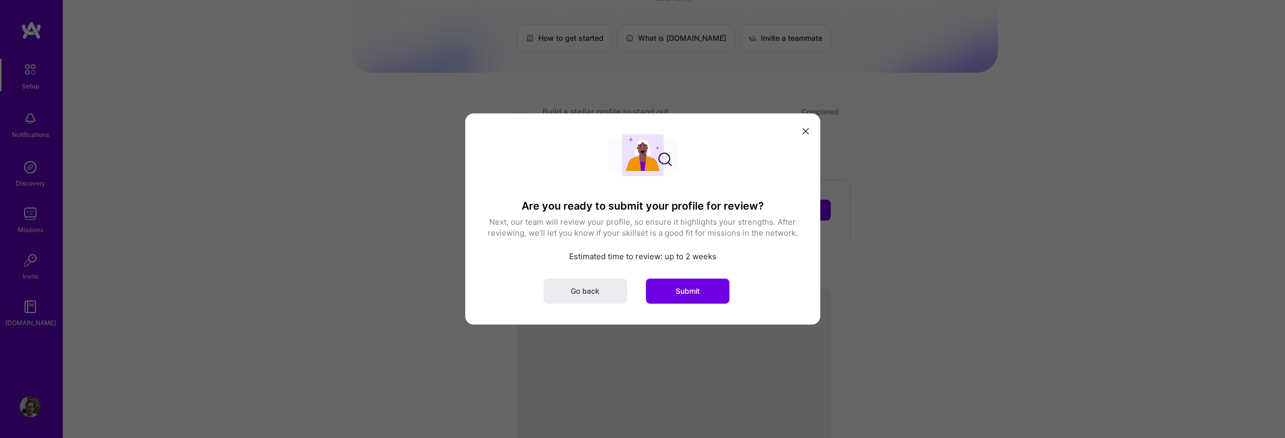
click at [806, 127] on button "modal" at bounding box center [805, 130] width 13 height 17
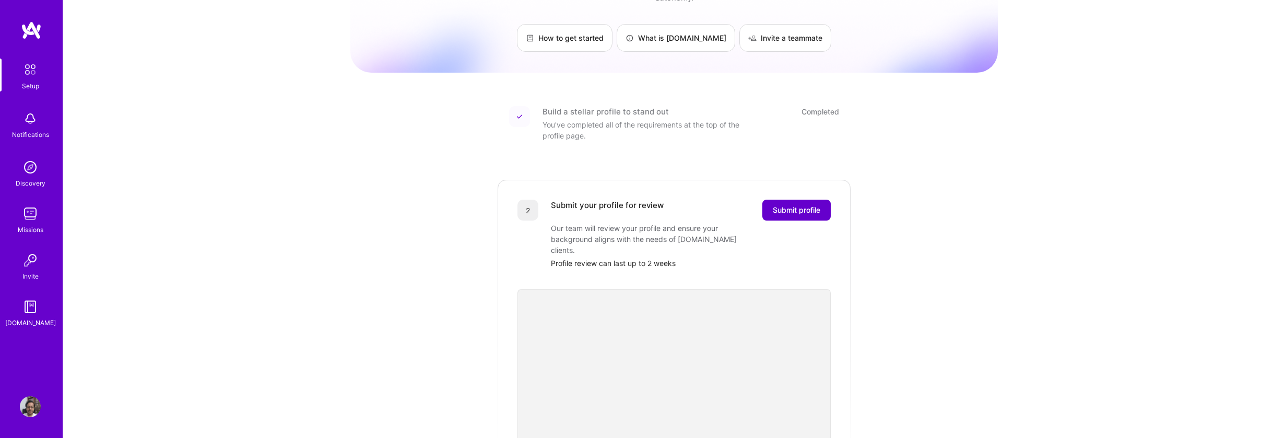
click at [804, 205] on span "Submit profile" at bounding box center [797, 210] width 48 height 10
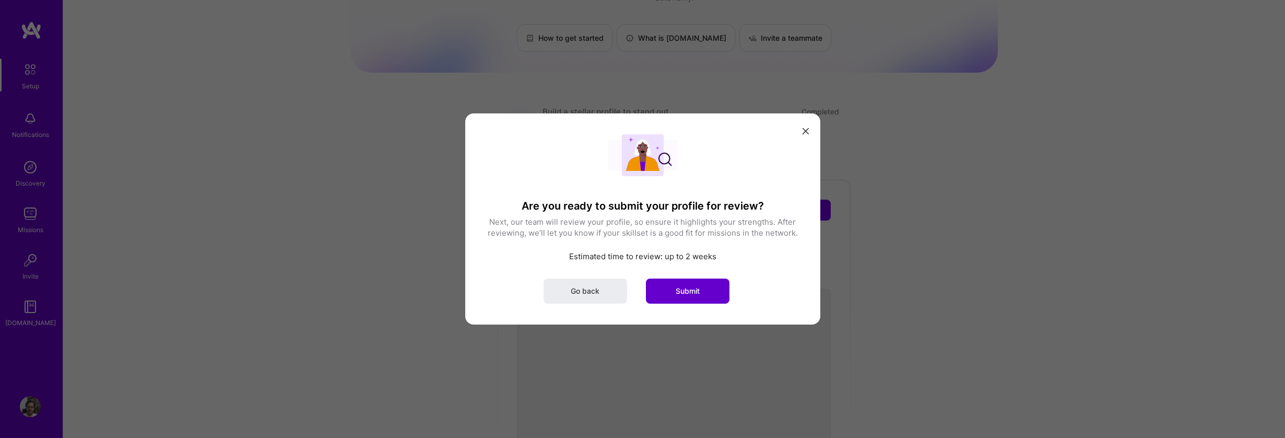
click at [707, 288] on button "Submit" at bounding box center [688, 290] width 84 height 25
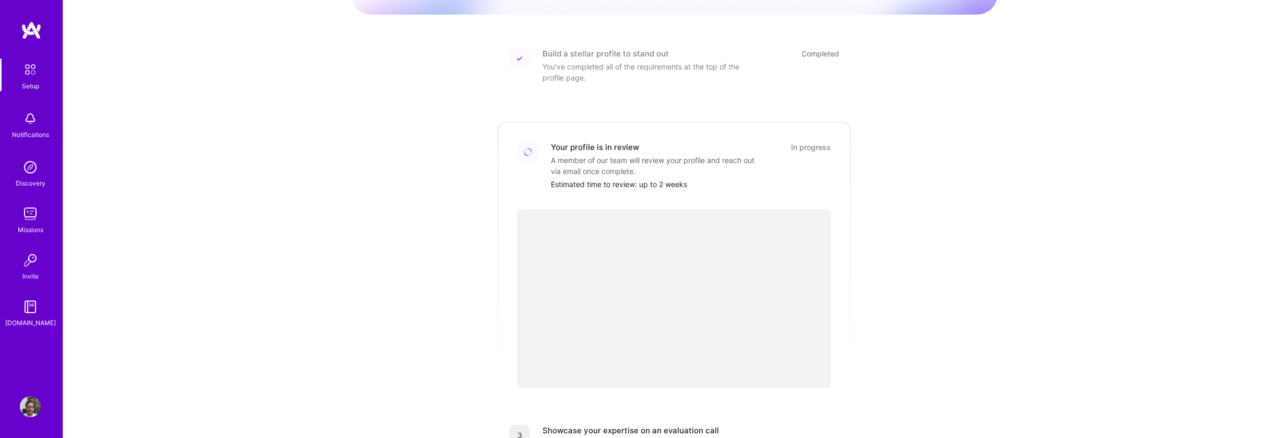
scroll to position [125, 0]
click at [927, 169] on div "Getting started as an [DOMAIN_NAME] Builder Complete the steps below to request…" at bounding box center [673, 260] width 647 height 755
click at [957, 253] on div "Getting started as an [DOMAIN_NAME] Builder Complete the steps below to request…" at bounding box center [673, 260] width 647 height 755
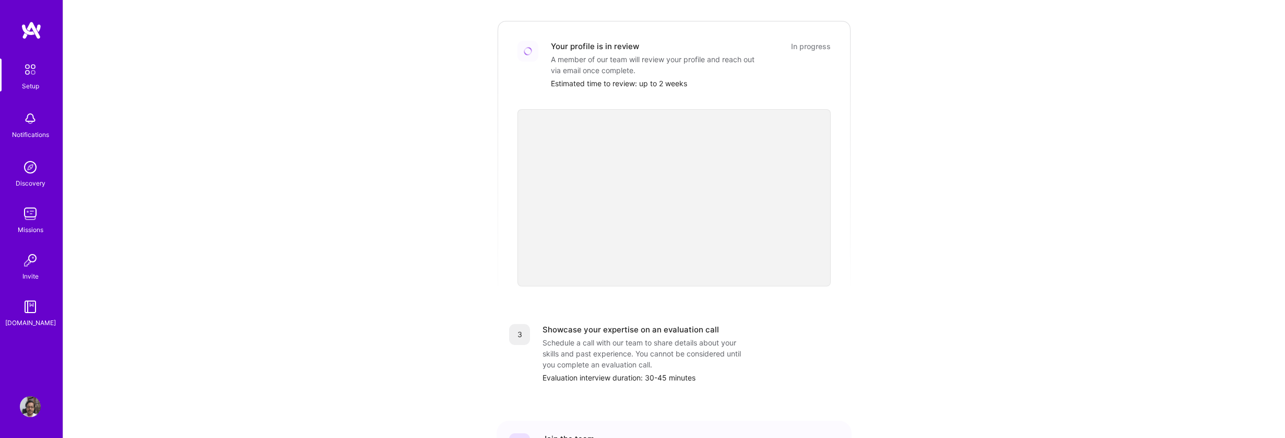
scroll to position [251, 0]
